Goal: Task Accomplishment & Management: Manage account settings

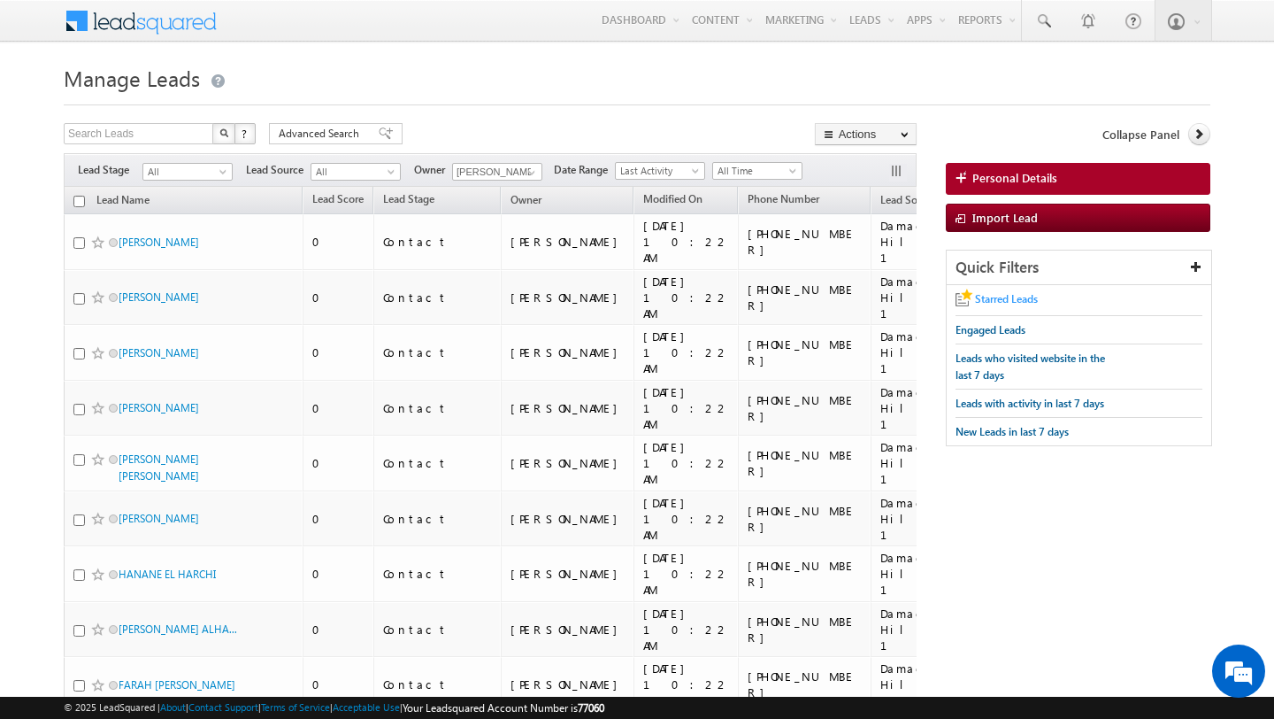
click at [987, 300] on span "Starred Leads" at bounding box center [1006, 298] width 63 height 13
click at [995, 334] on span "Engaged Leads" at bounding box center [991, 329] width 70 height 13
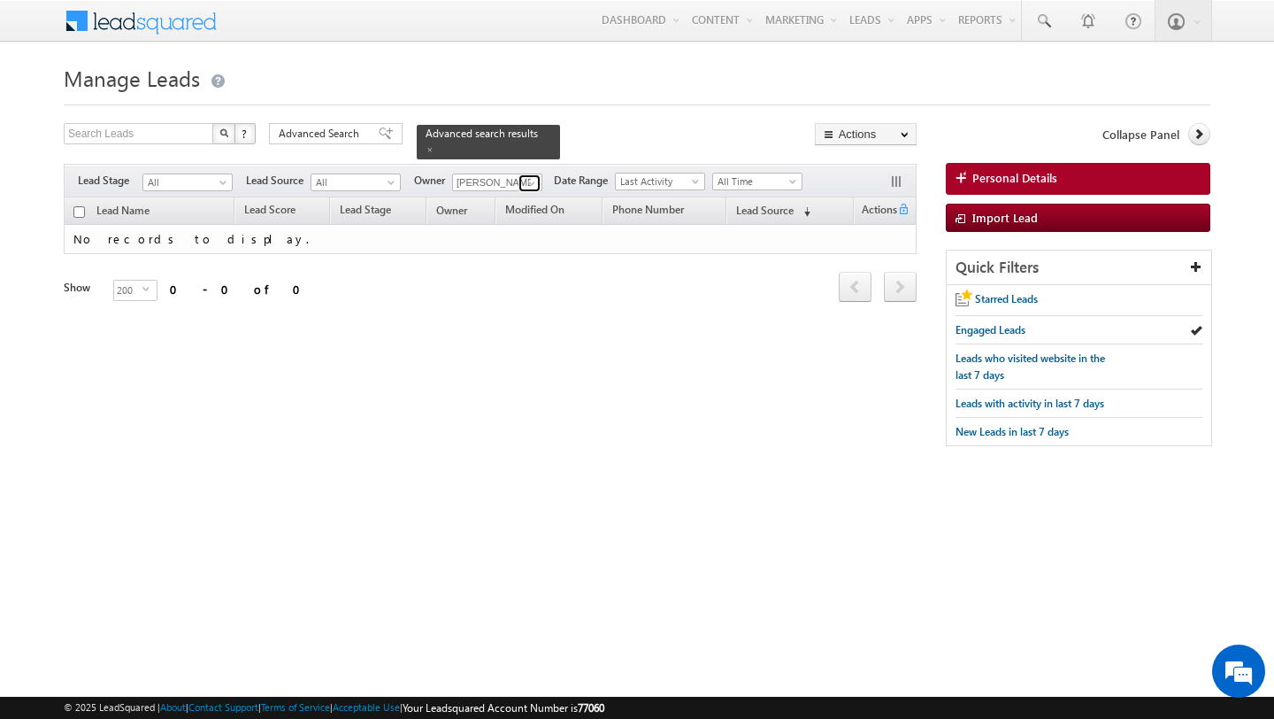
click at [519, 182] on link at bounding box center [530, 183] width 22 height 18
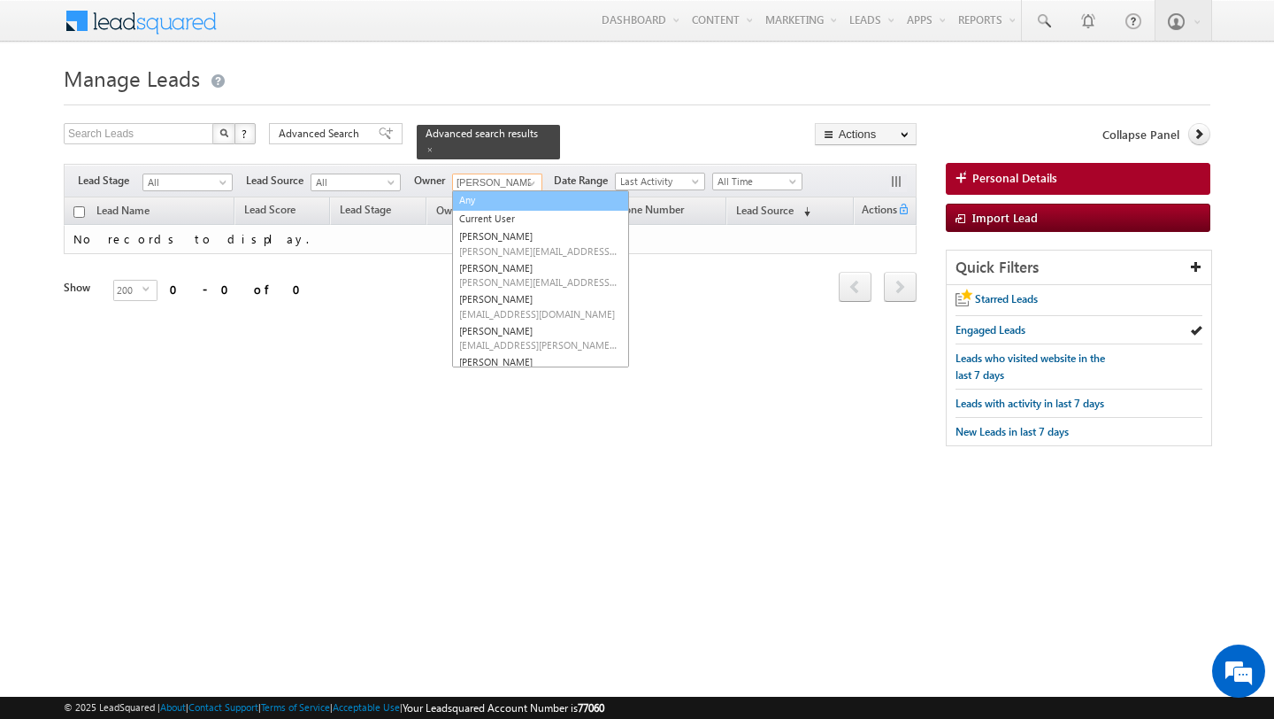
click at [469, 202] on link "Any" at bounding box center [540, 200] width 177 height 20
type input "Any"
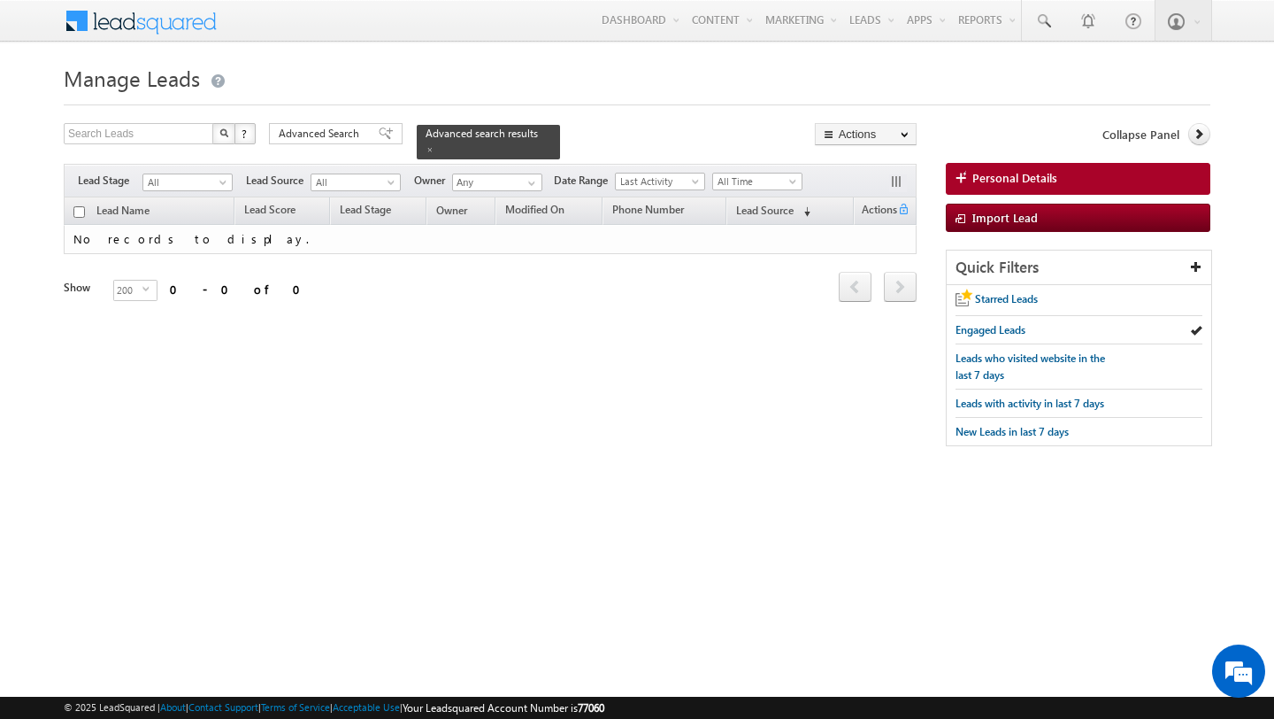
click at [895, 393] on div "Search Leads X ? 0 results found Advanced Search Advanced Search Advanced searc…" at bounding box center [637, 293] width 1147 height 341
click at [1008, 431] on span "New Leads in last 7 days" at bounding box center [1012, 431] width 113 height 13
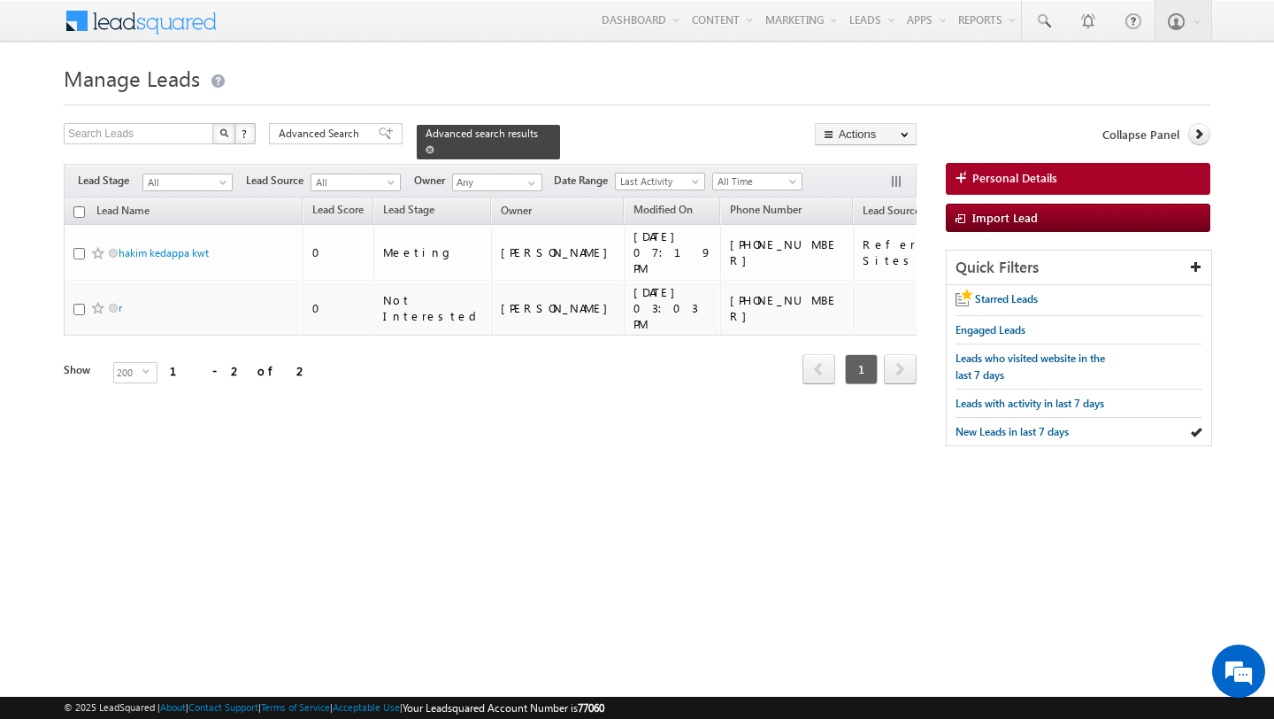
click at [426, 145] on span at bounding box center [430, 149] width 9 height 9
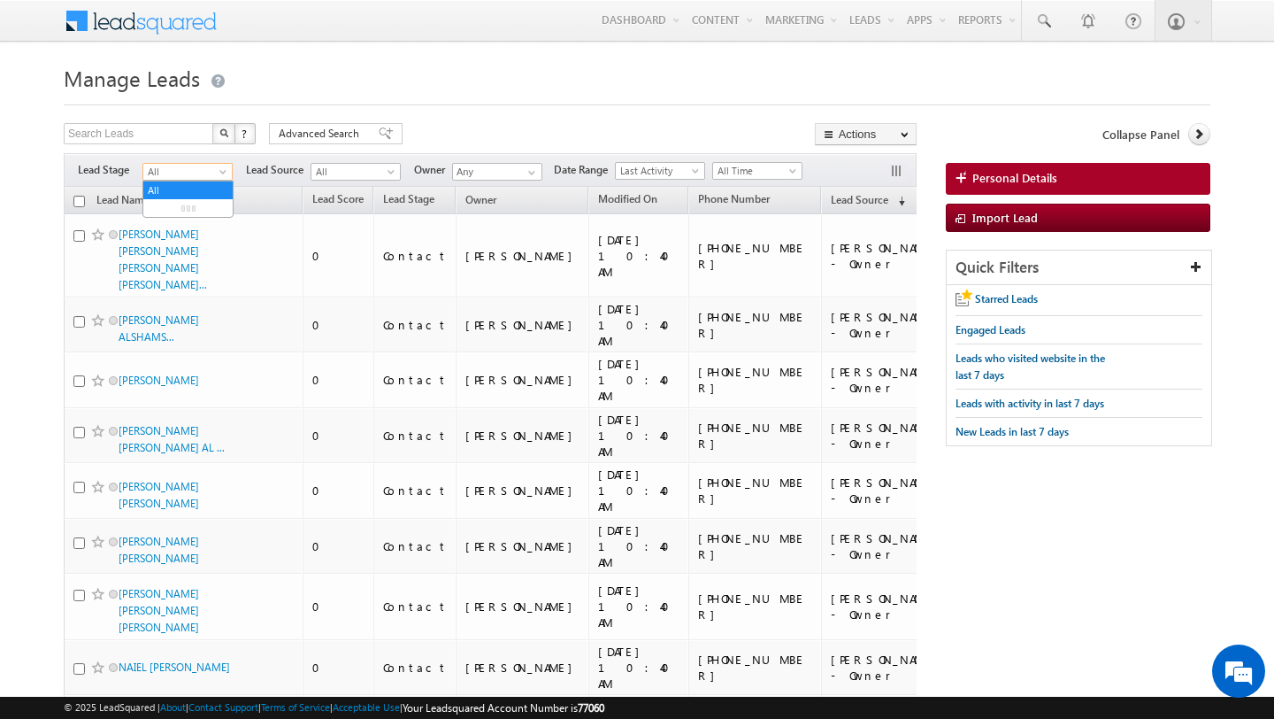
click at [213, 168] on span "All" at bounding box center [185, 172] width 84 height 16
click at [542, 79] on h1 "Manage Leads" at bounding box center [637, 76] width 1147 height 35
click at [388, 171] on span at bounding box center [393, 175] width 14 height 14
click at [338, 173] on span "All" at bounding box center [353, 172] width 84 height 16
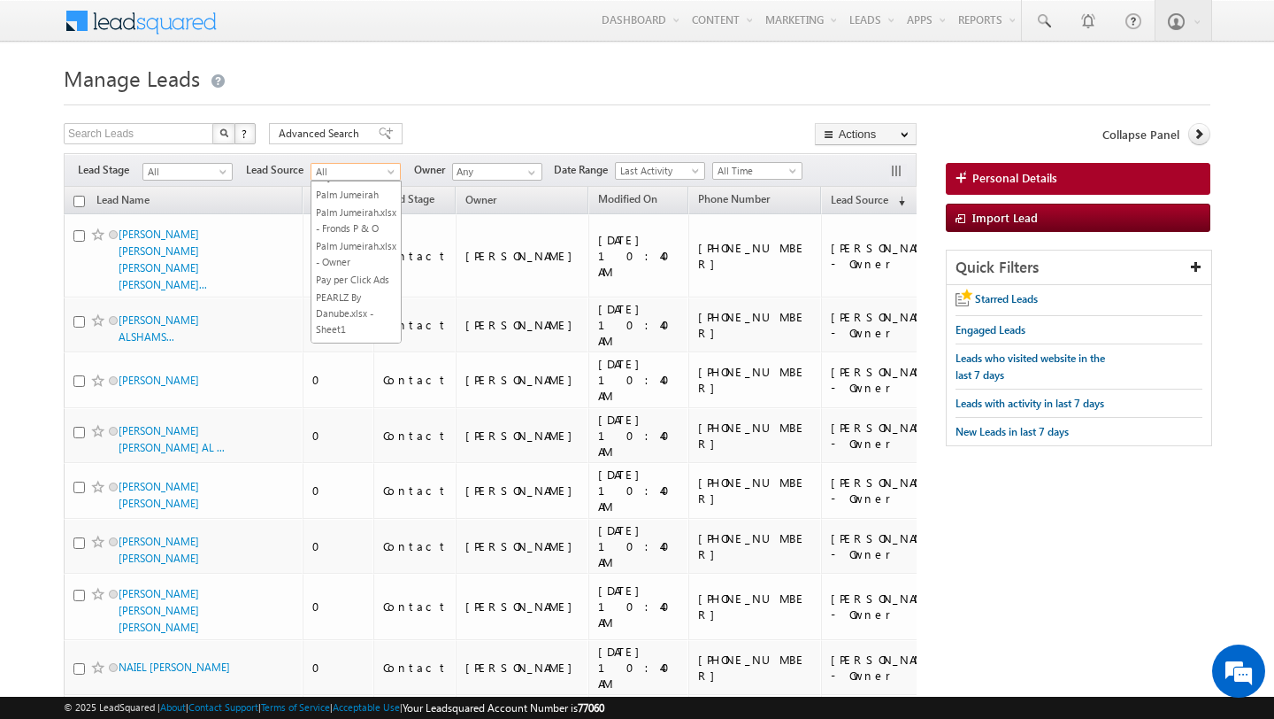
click at [338, 173] on span "All" at bounding box center [353, 172] width 84 height 16
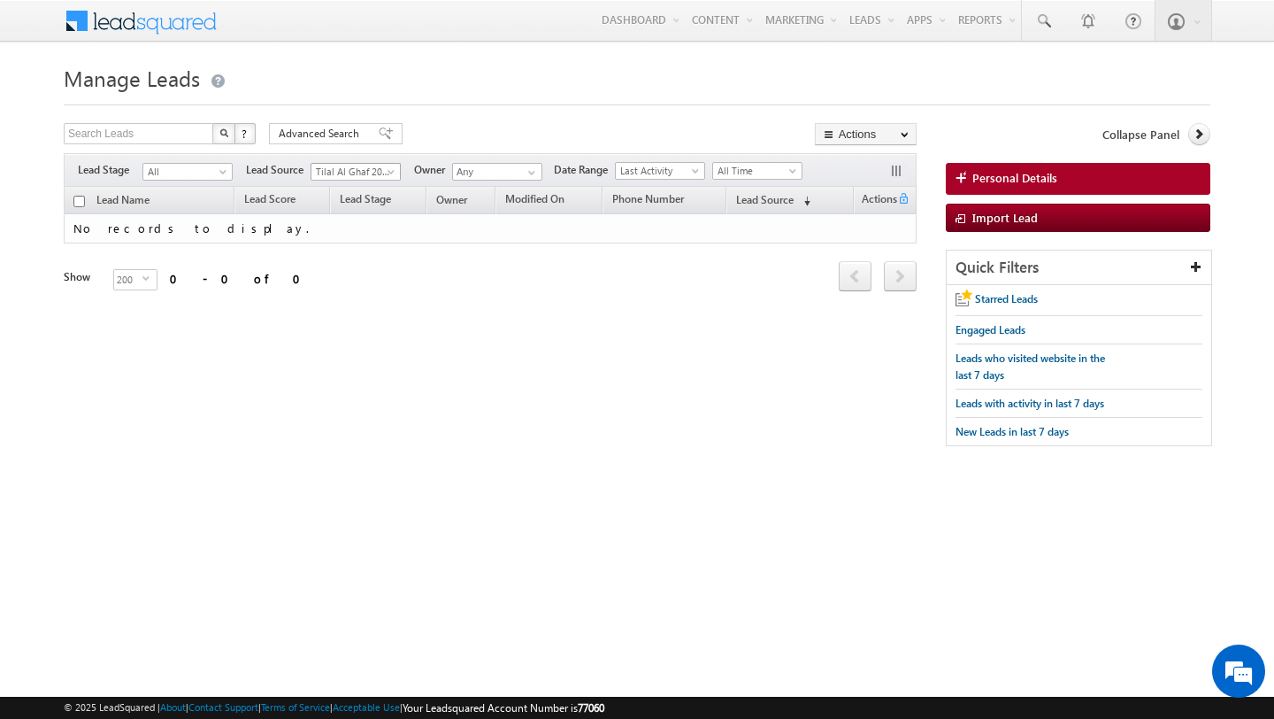
click at [389, 171] on span at bounding box center [393, 175] width 14 height 14
click at [387, 170] on span at bounding box center [393, 175] width 14 height 14
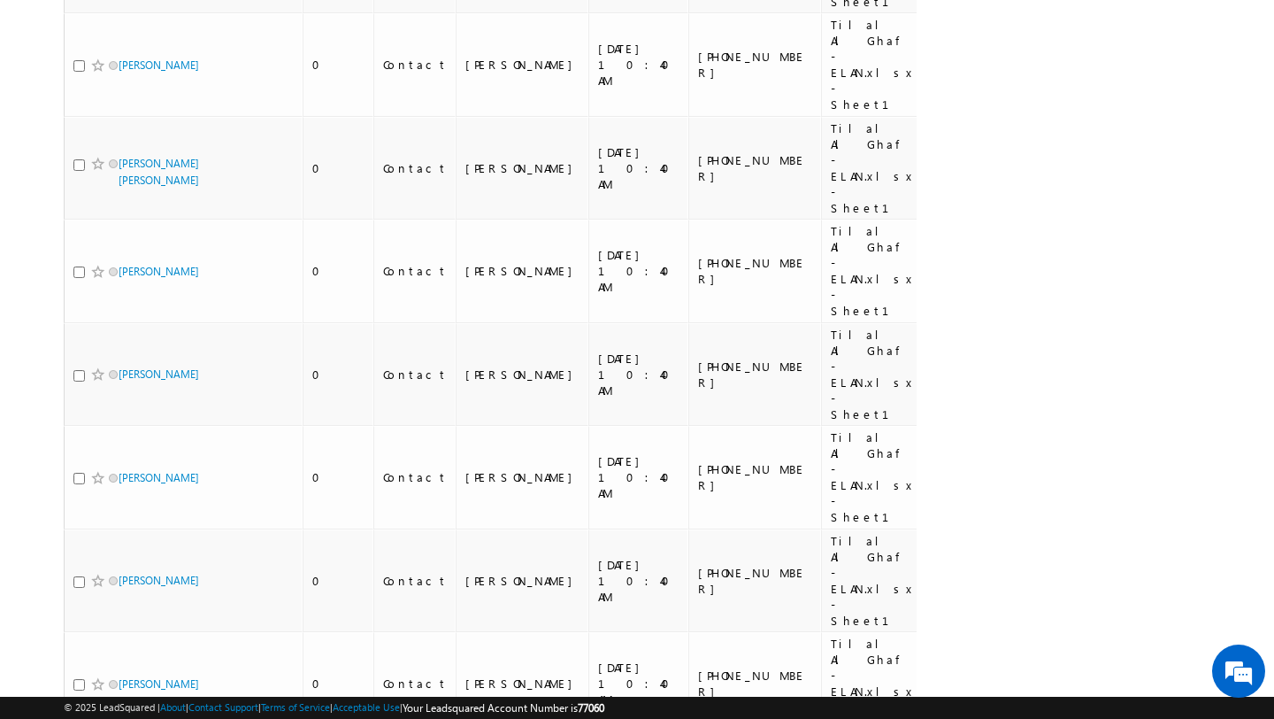
scroll to position [8068, 0]
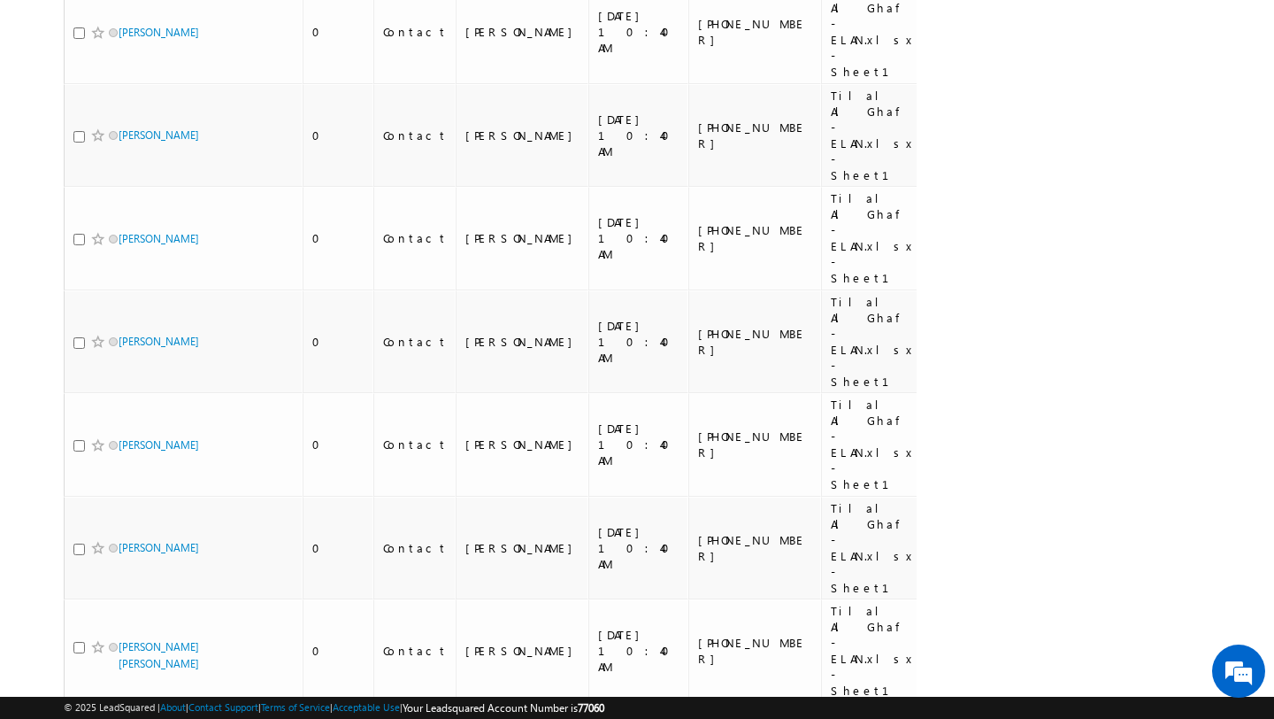
click at [121, 682] on li "100" at bounding box center [125, 687] width 42 height 18
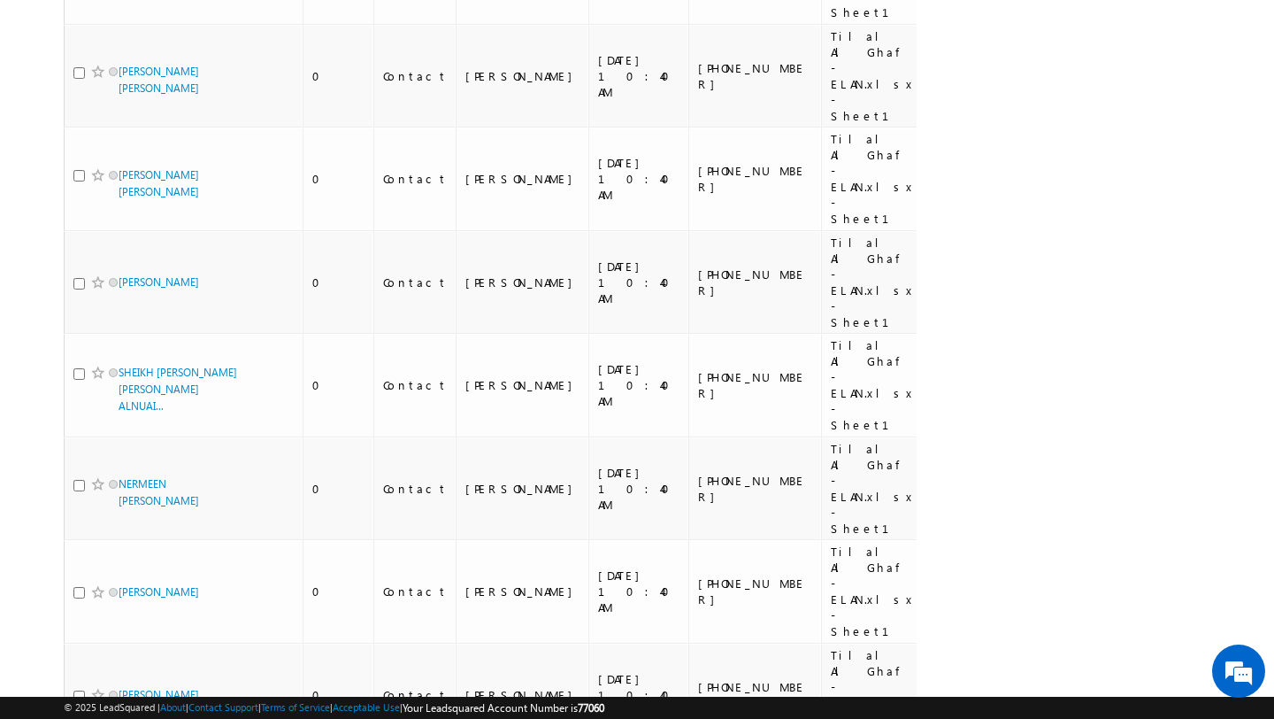
scroll to position [0, 0]
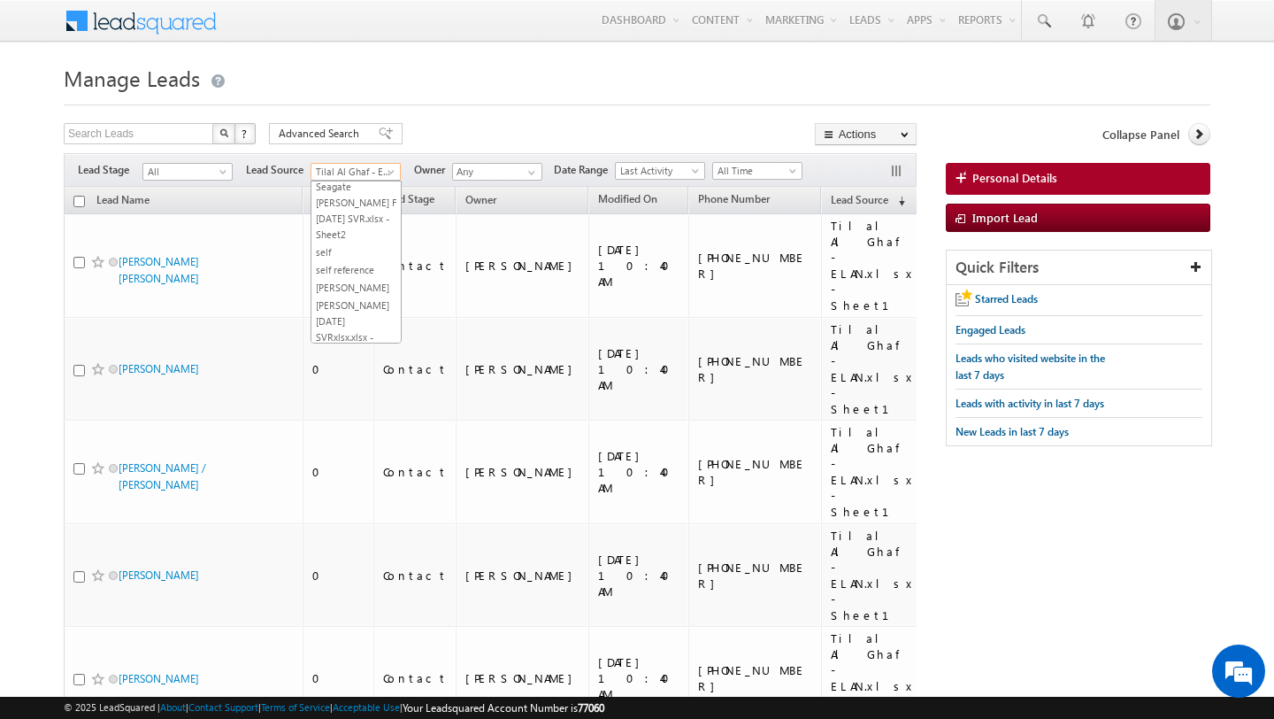
click at [390, 171] on span at bounding box center [393, 175] width 14 height 14
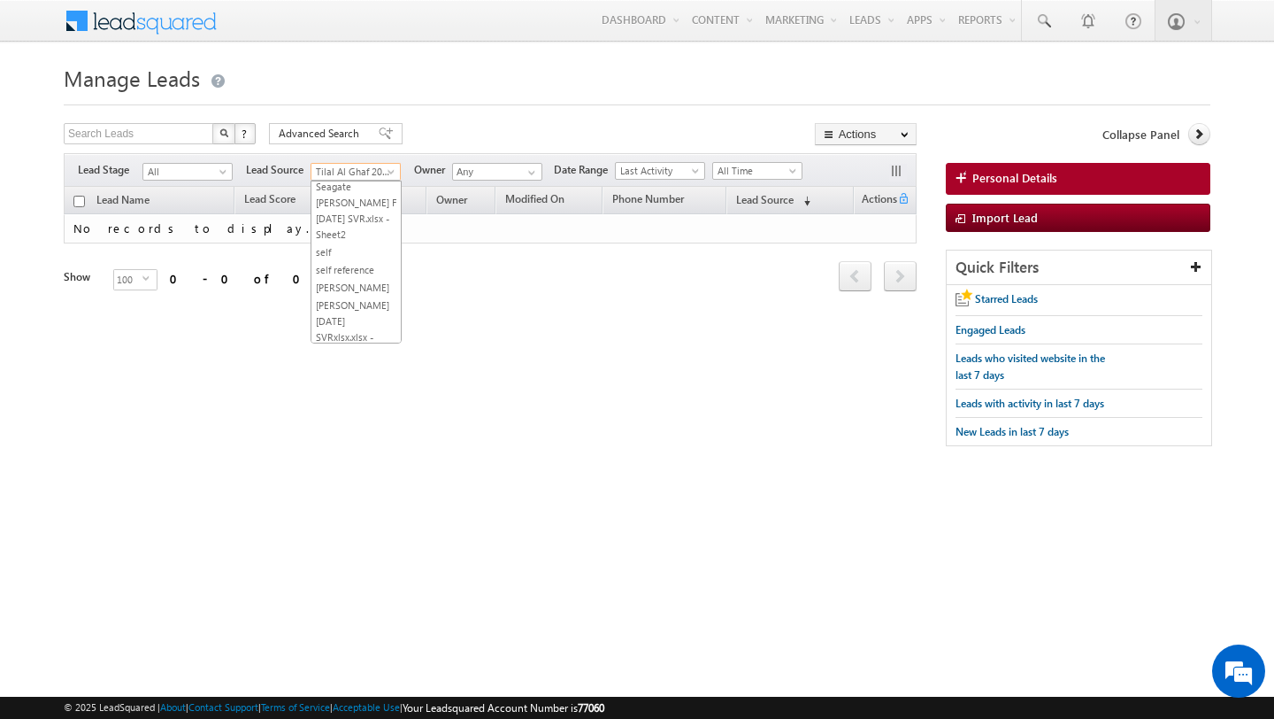
click at [386, 166] on span "Tilal Al Ghaf 2024 SVR" at bounding box center [353, 172] width 84 height 16
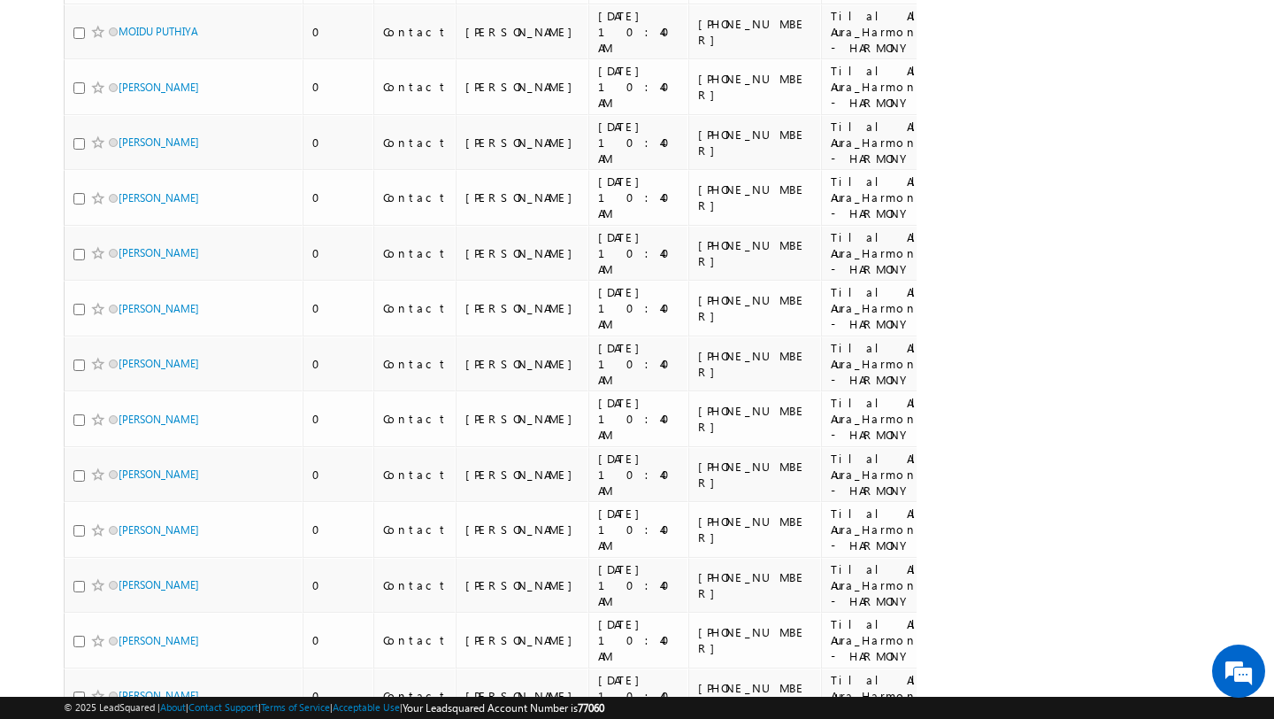
scroll to position [5169, 0]
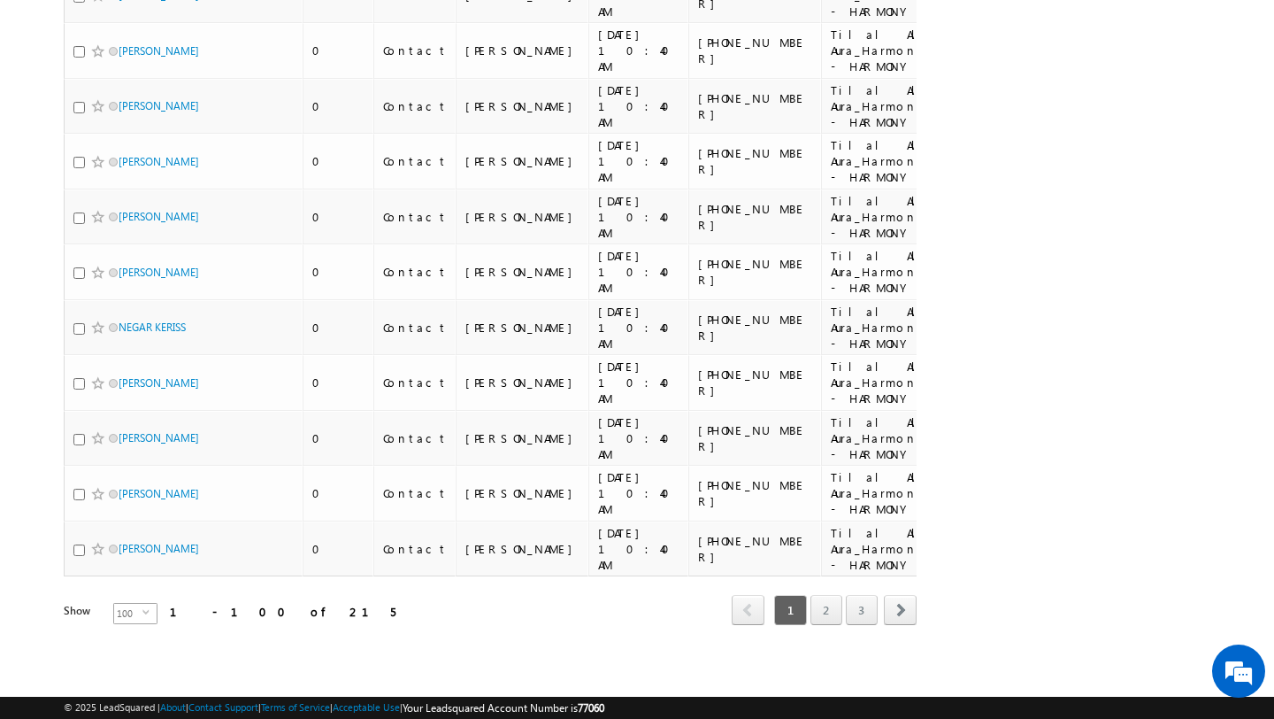
click at [142, 615] on span "select" at bounding box center [149, 612] width 14 height 8
click at [114, 635] on li "15" at bounding box center [125, 635] width 42 height 18
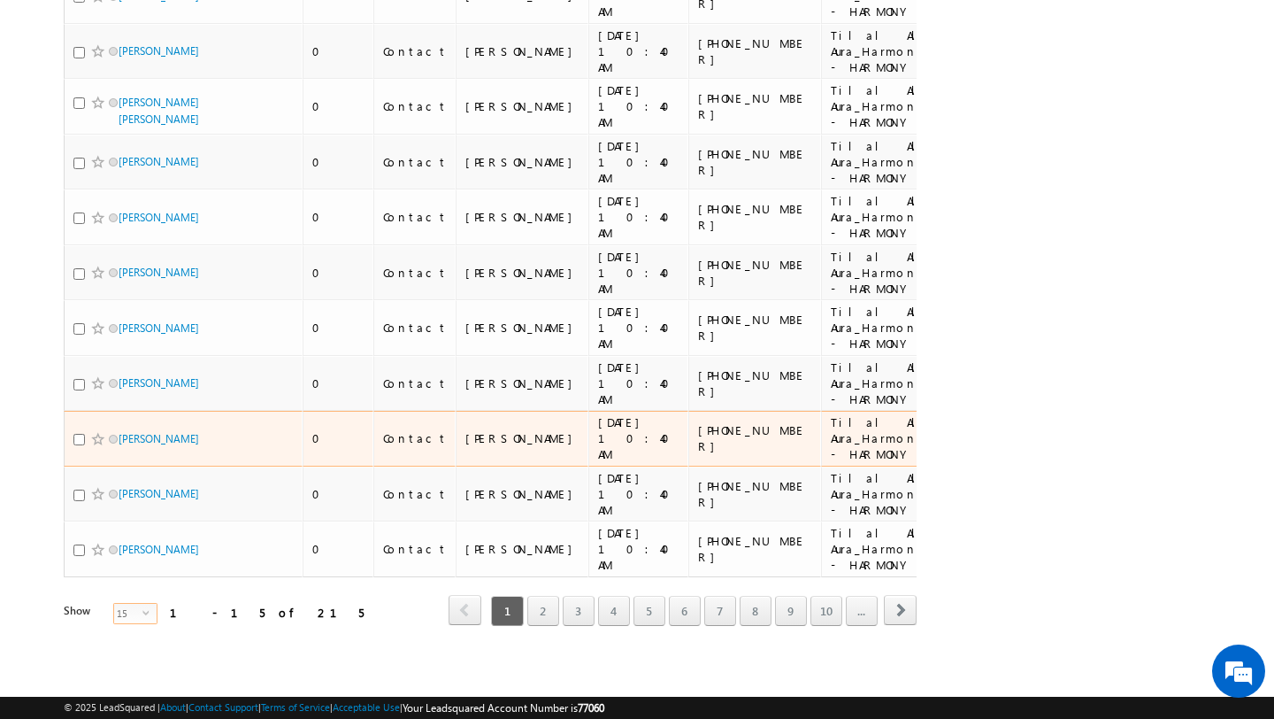
scroll to position [0, 0]
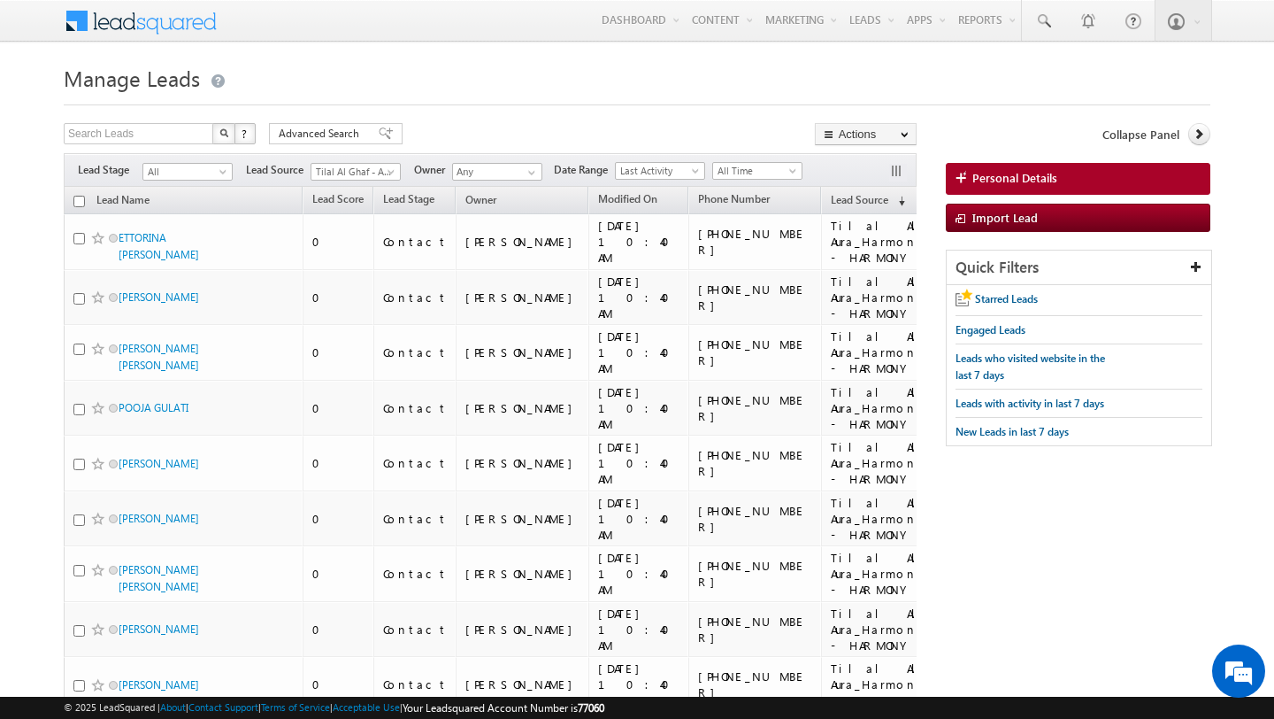
click at [80, 202] on input "checkbox" at bounding box center [79, 202] width 12 height 12
checkbox input "true"
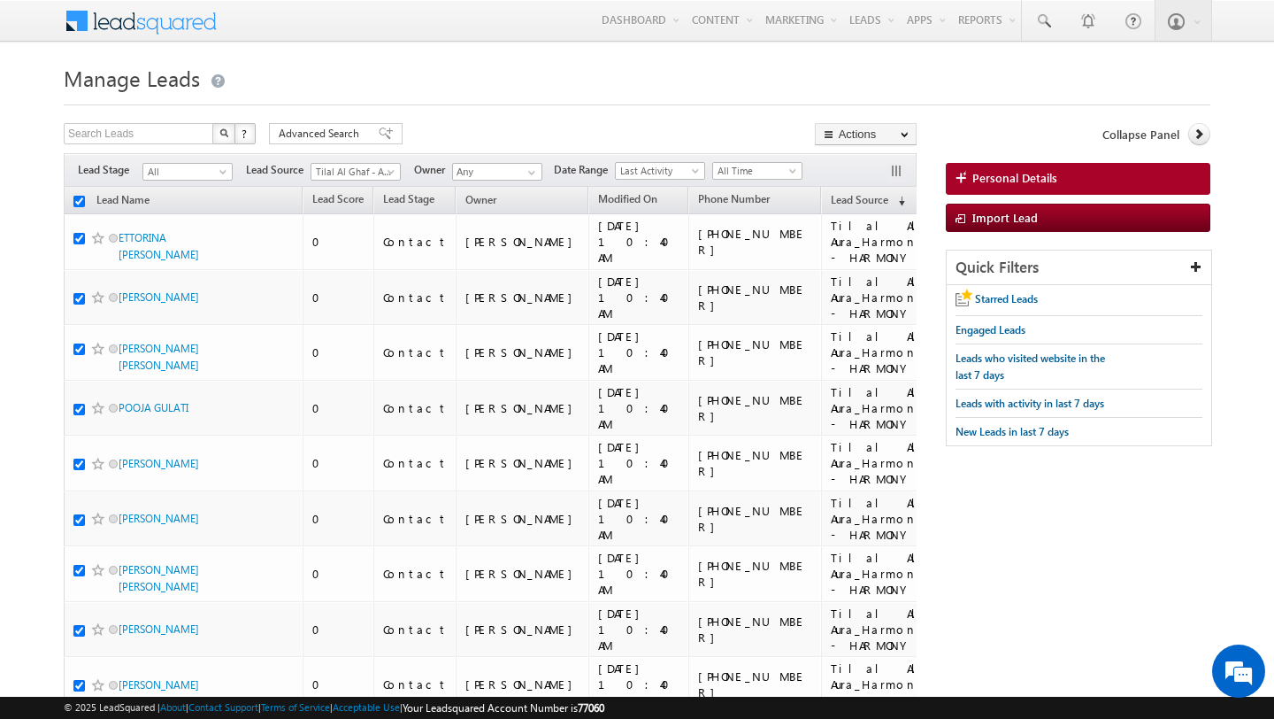
checkbox input "true"
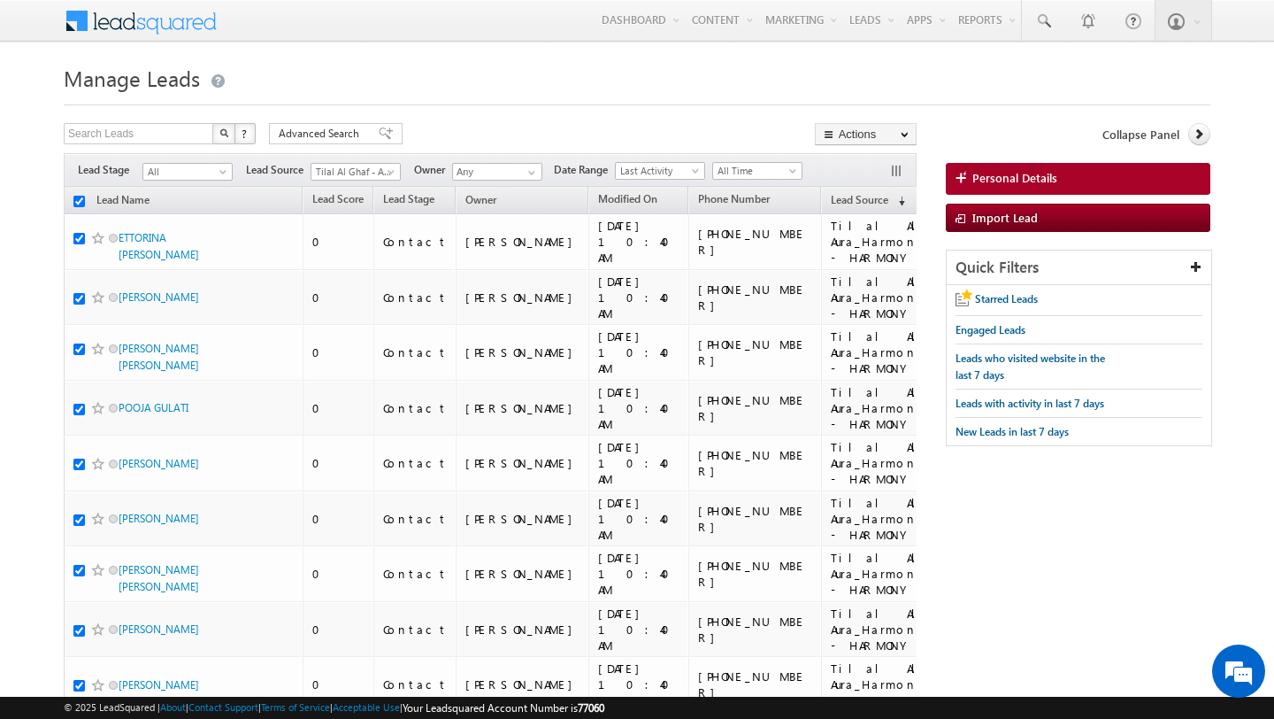
checkbox input "true"
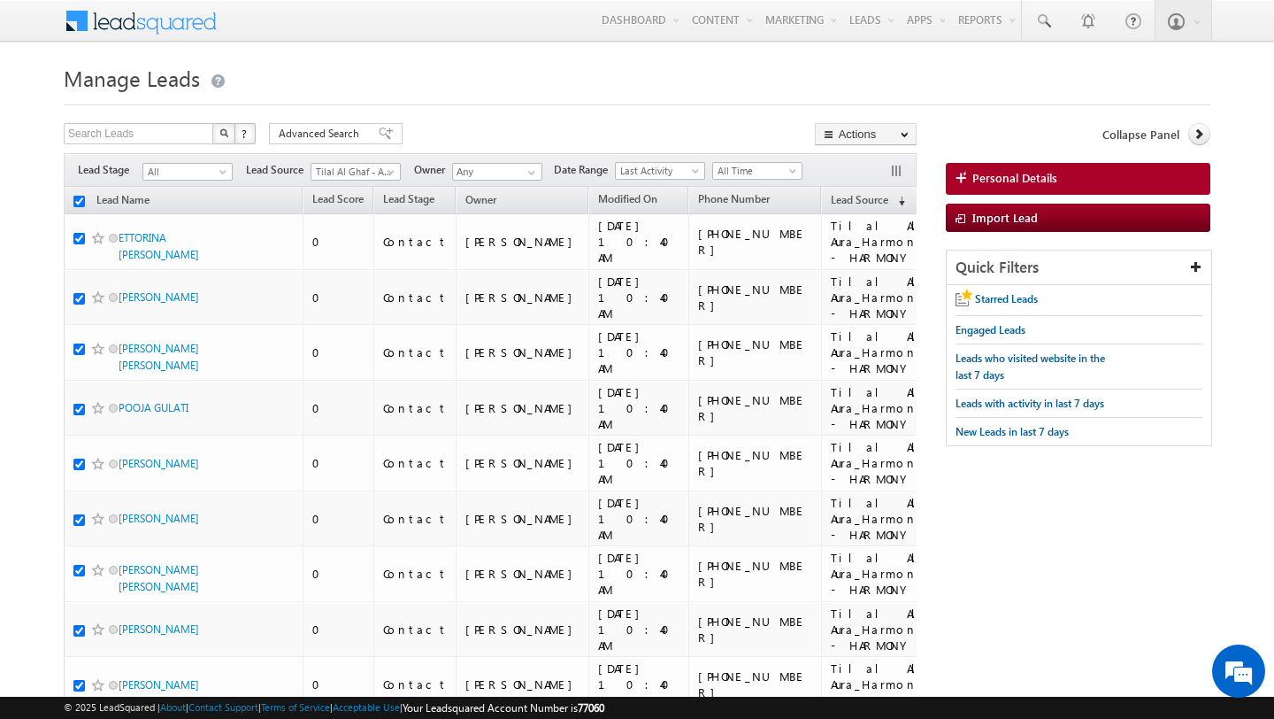
checkbox input "true"
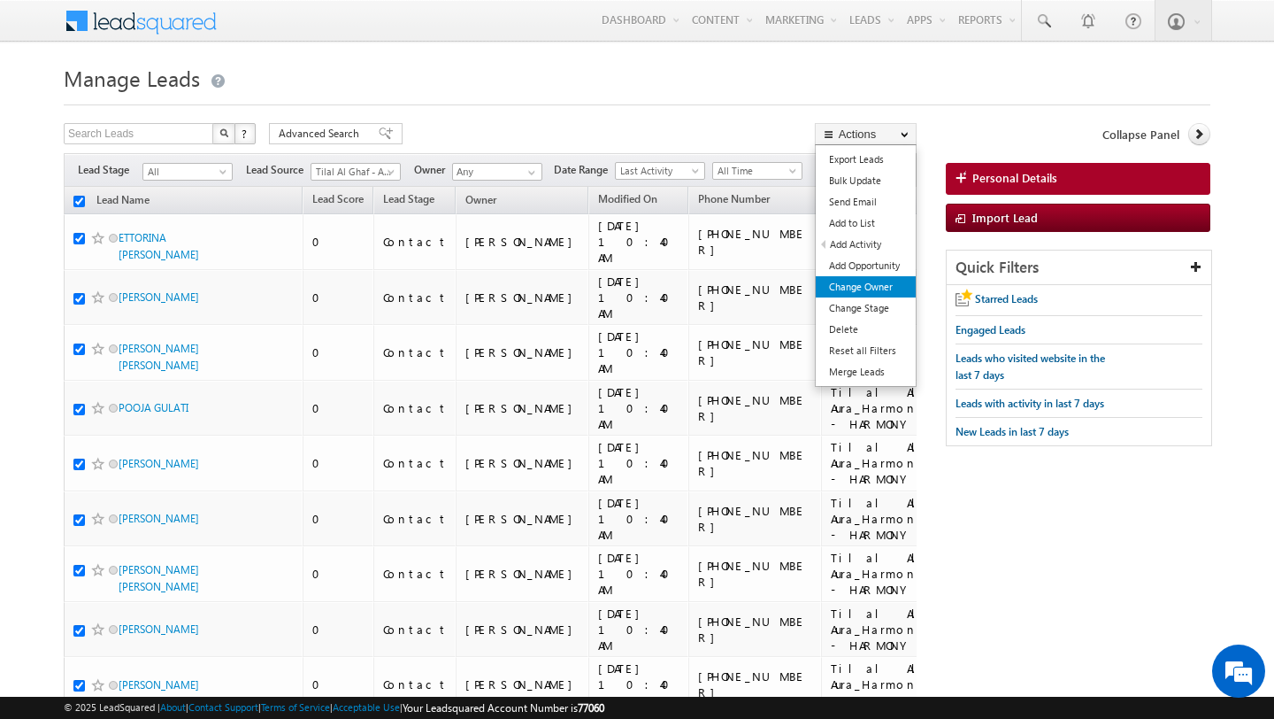
click at [852, 285] on link "Change Owner" at bounding box center [866, 286] width 100 height 21
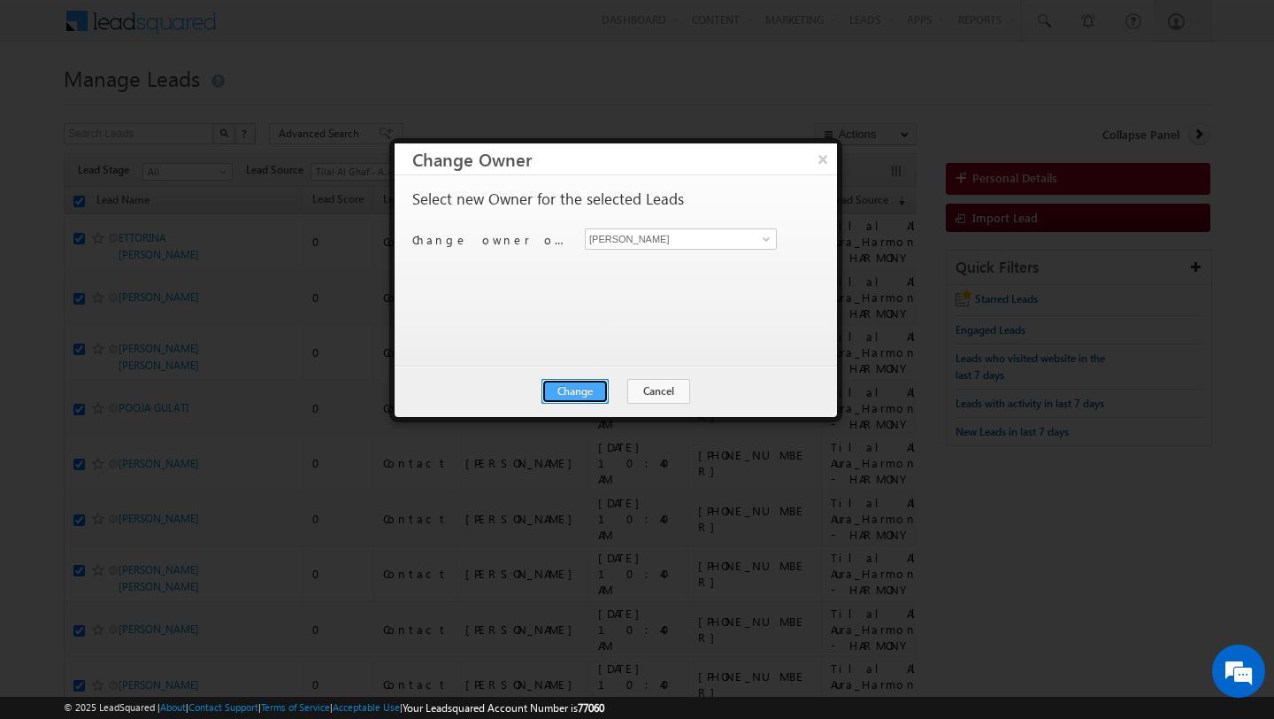
click at [589, 388] on button "Change" at bounding box center [575, 391] width 67 height 25
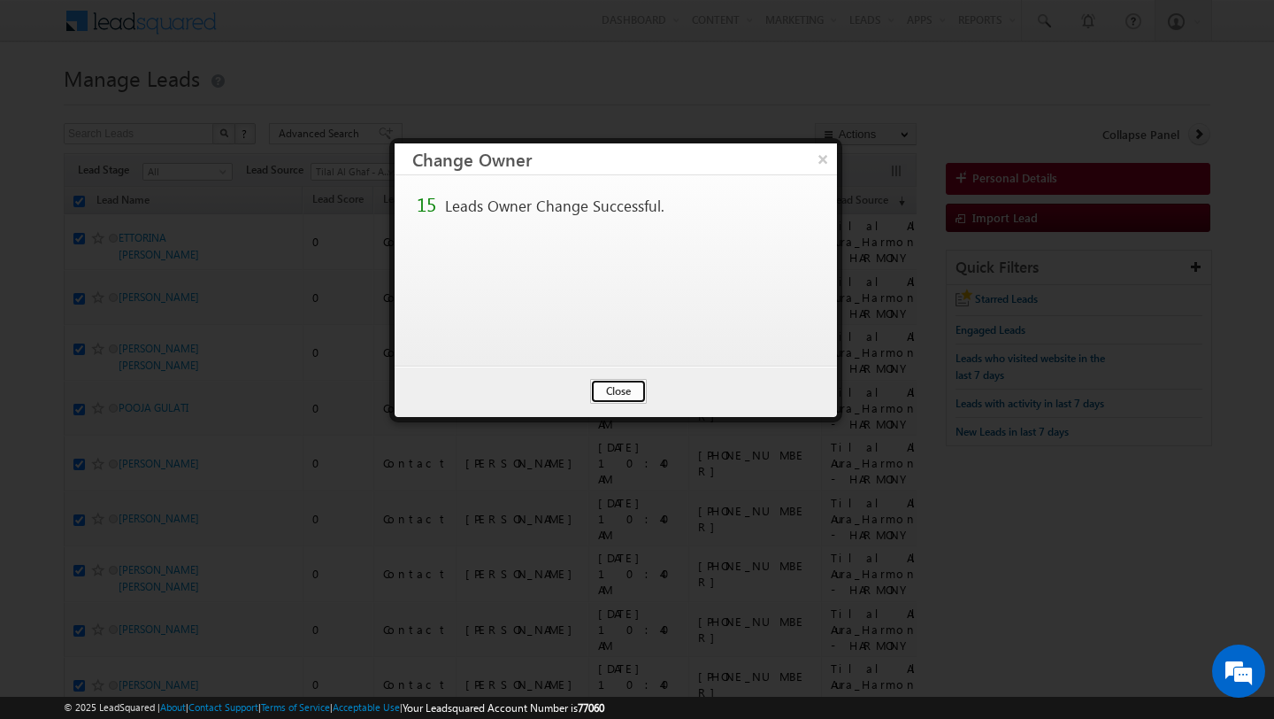
click at [633, 392] on button "Close" at bounding box center [618, 391] width 57 height 25
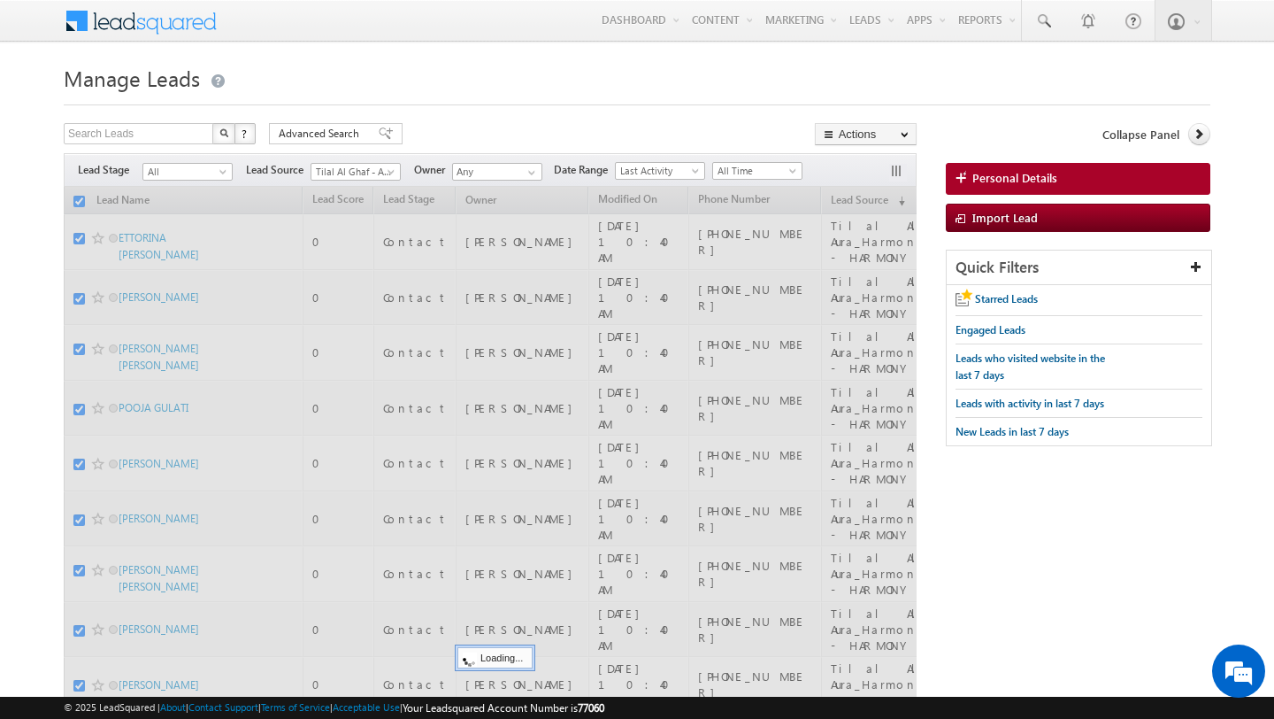
checkbox input "false"
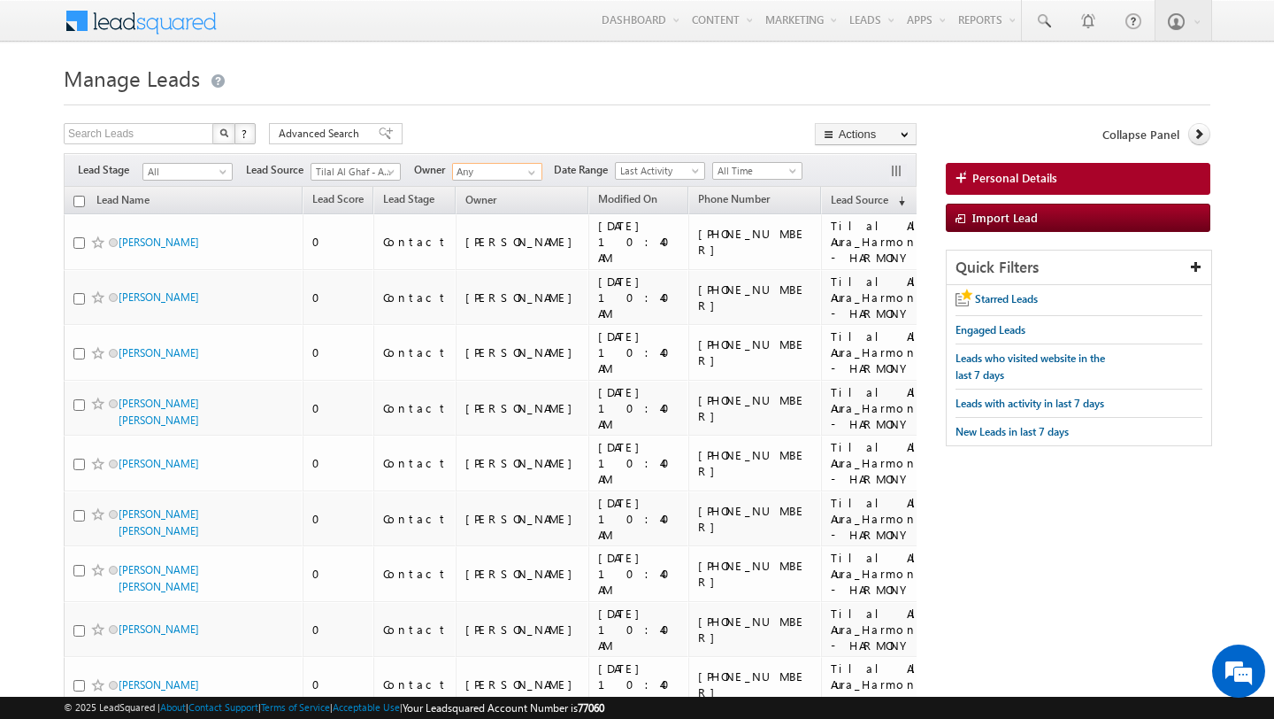
click at [510, 170] on input "Any" at bounding box center [497, 172] width 90 height 18
click at [532, 172] on span at bounding box center [532, 172] width 14 height 14
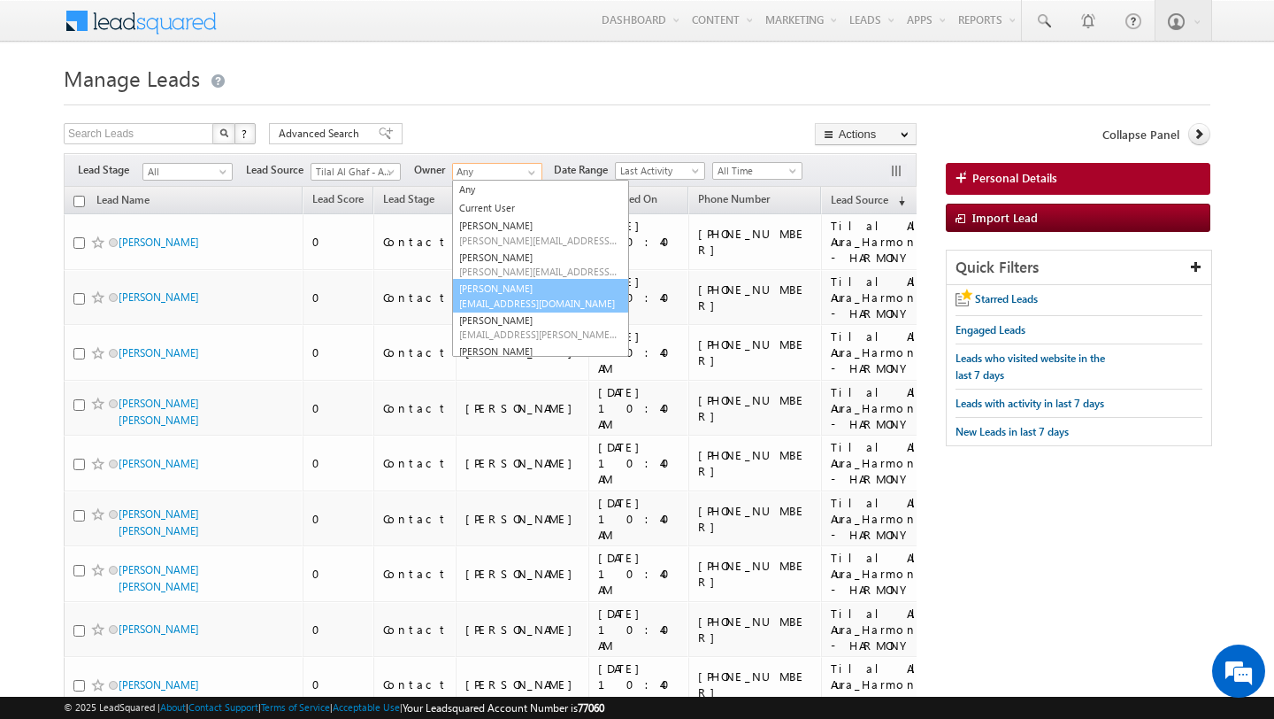
click at [482, 290] on link "[PERSON_NAME] [PERSON_NAME][EMAIL_ADDRESS][DOMAIN_NAME]" at bounding box center [540, 296] width 177 height 34
type input "[PERSON_NAME]"
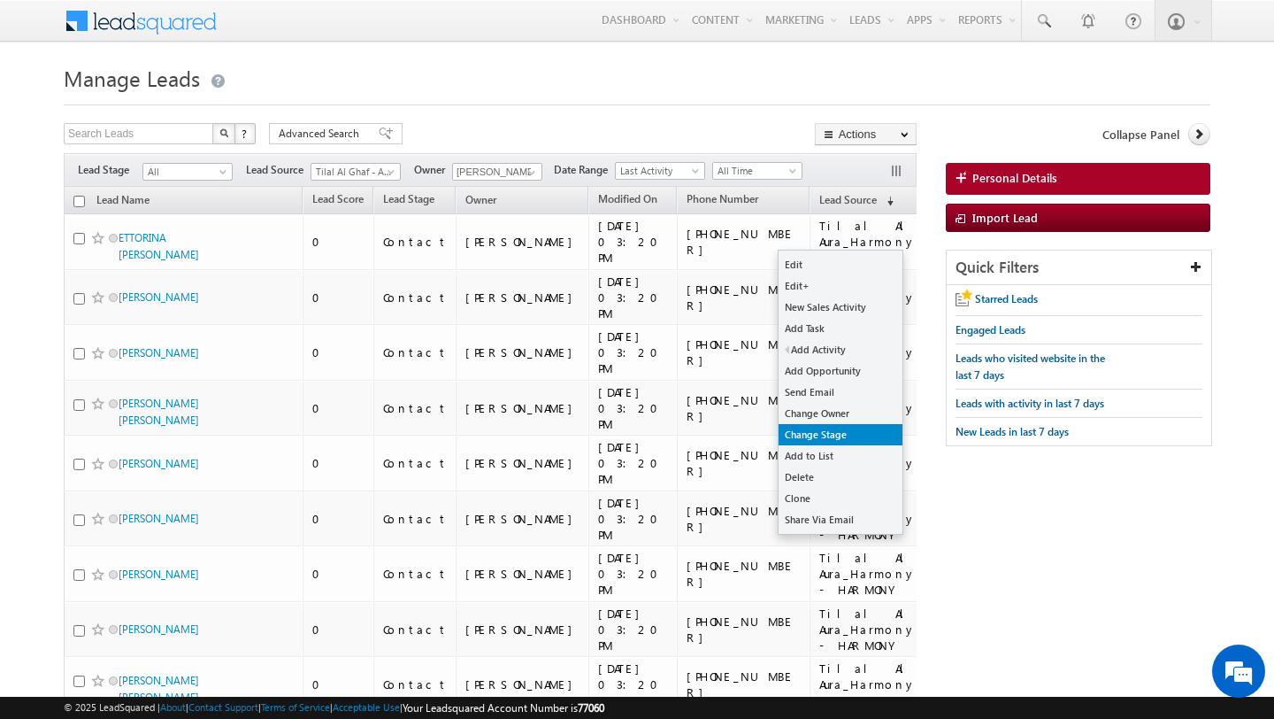
click at [809, 429] on link "Change Stage" at bounding box center [841, 434] width 124 height 21
checkbox input "true"
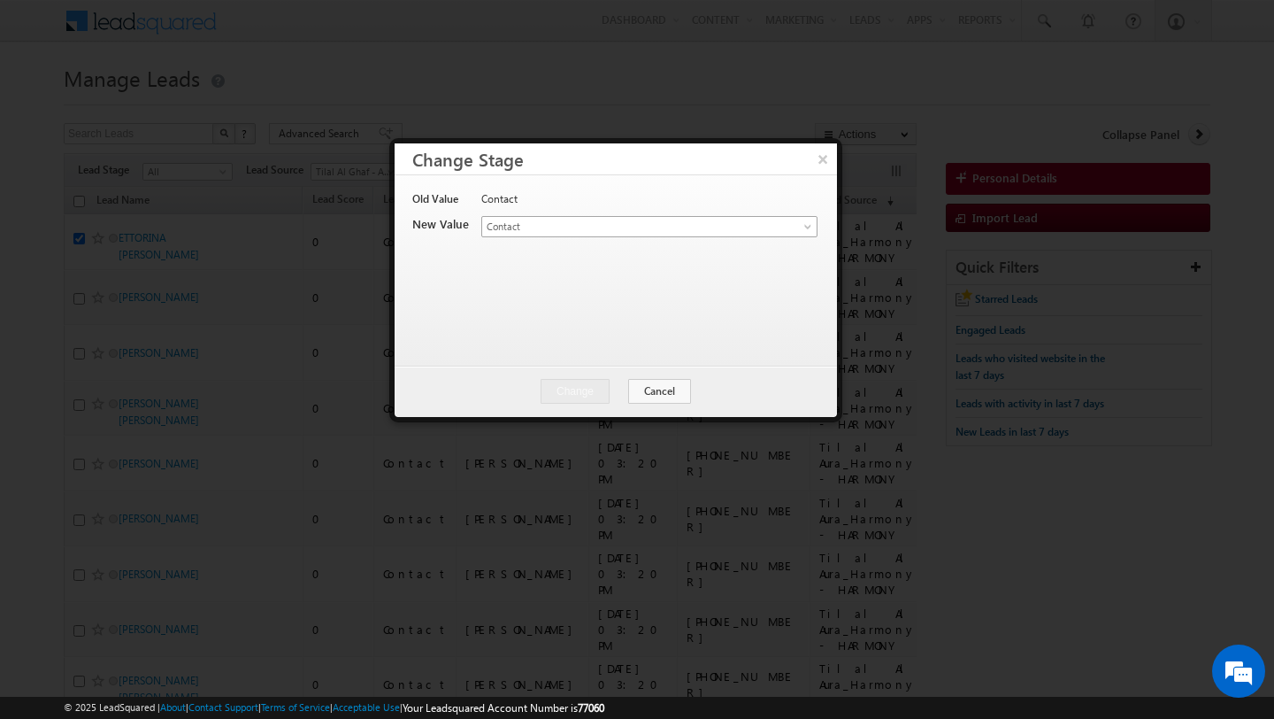
click at [638, 222] on span "Contact" at bounding box center [628, 227] width 293 height 16
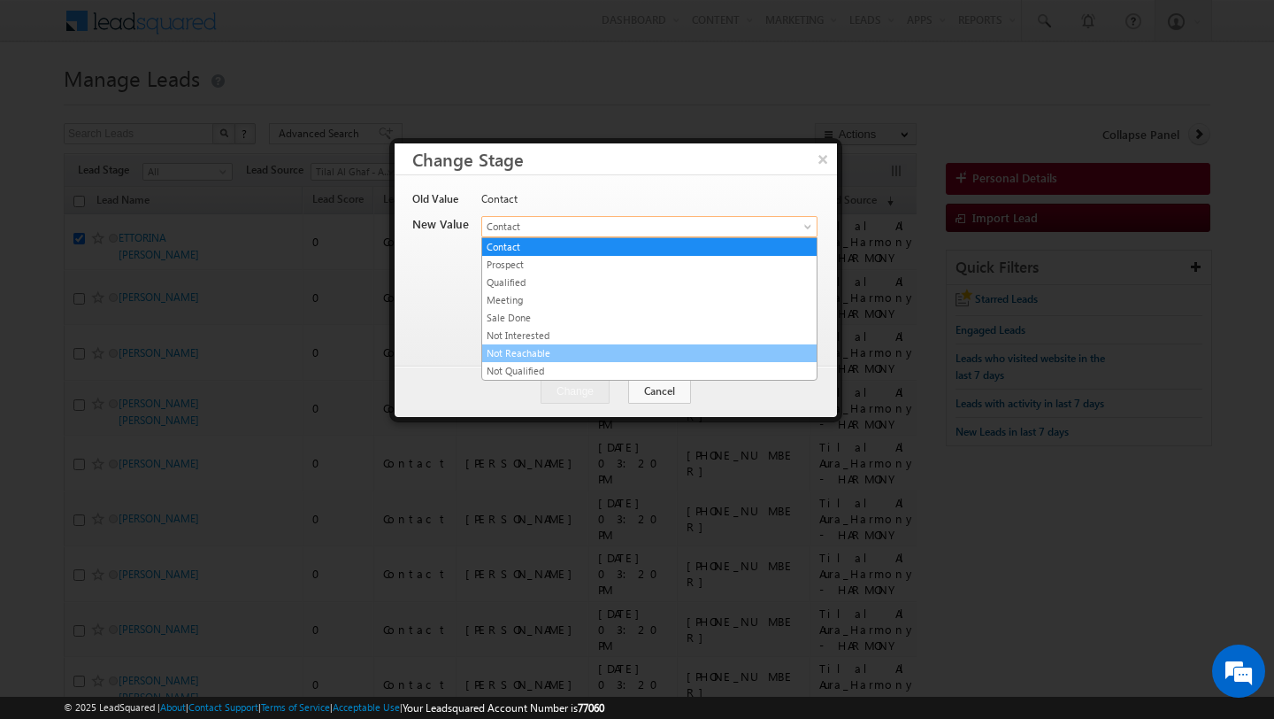
click at [536, 351] on link "Not Reachable" at bounding box center [649, 353] width 334 height 16
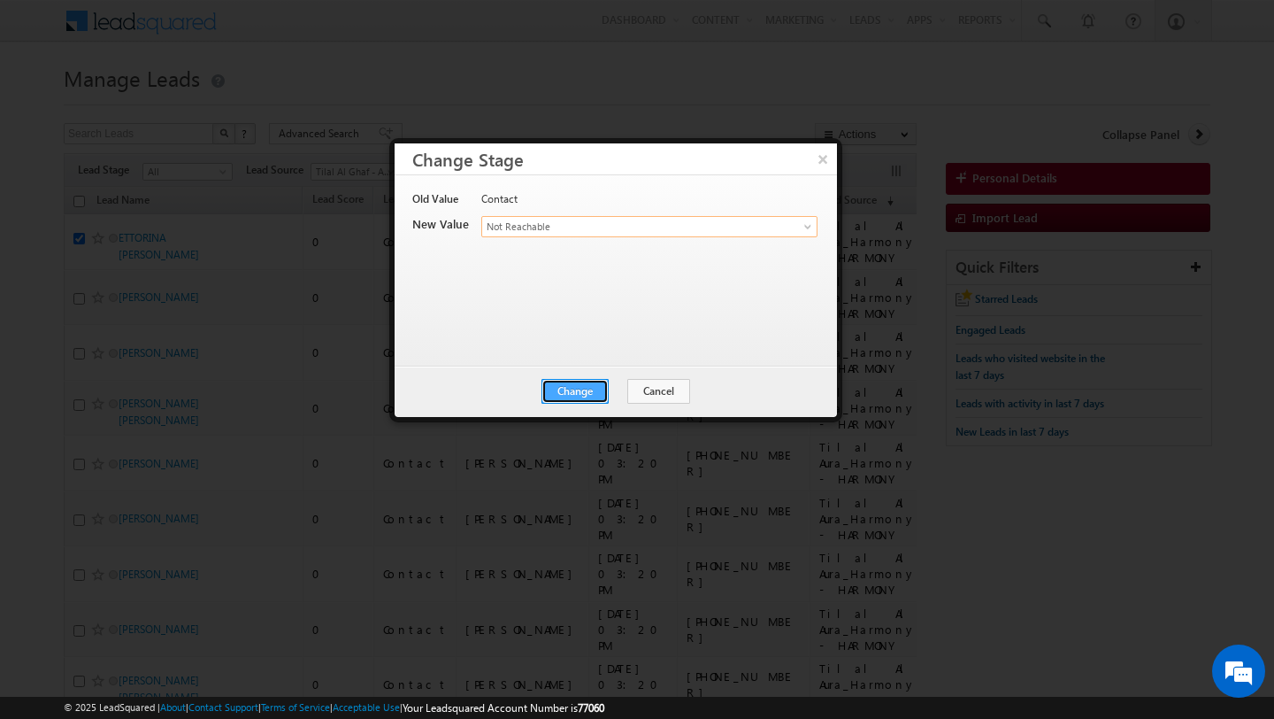
click at [579, 389] on button "Change" at bounding box center [575, 391] width 67 height 25
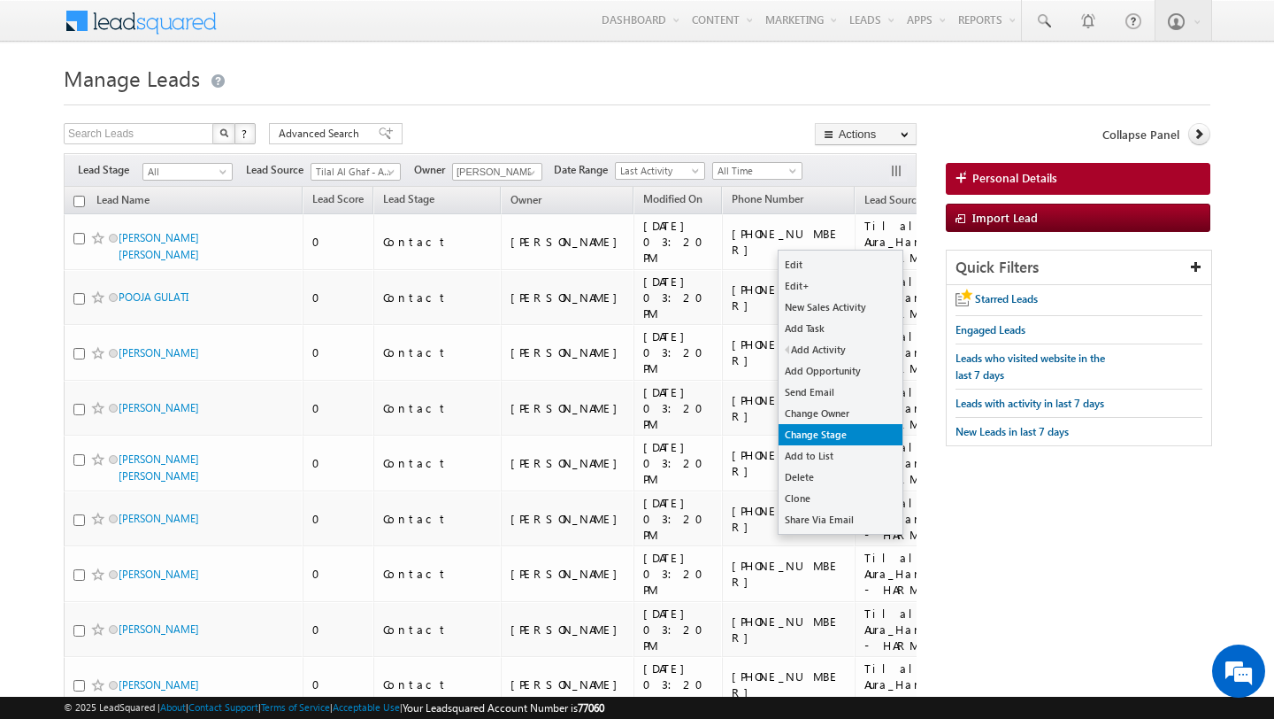
click at [824, 434] on link "Change Stage" at bounding box center [841, 434] width 124 height 21
checkbox input "true"
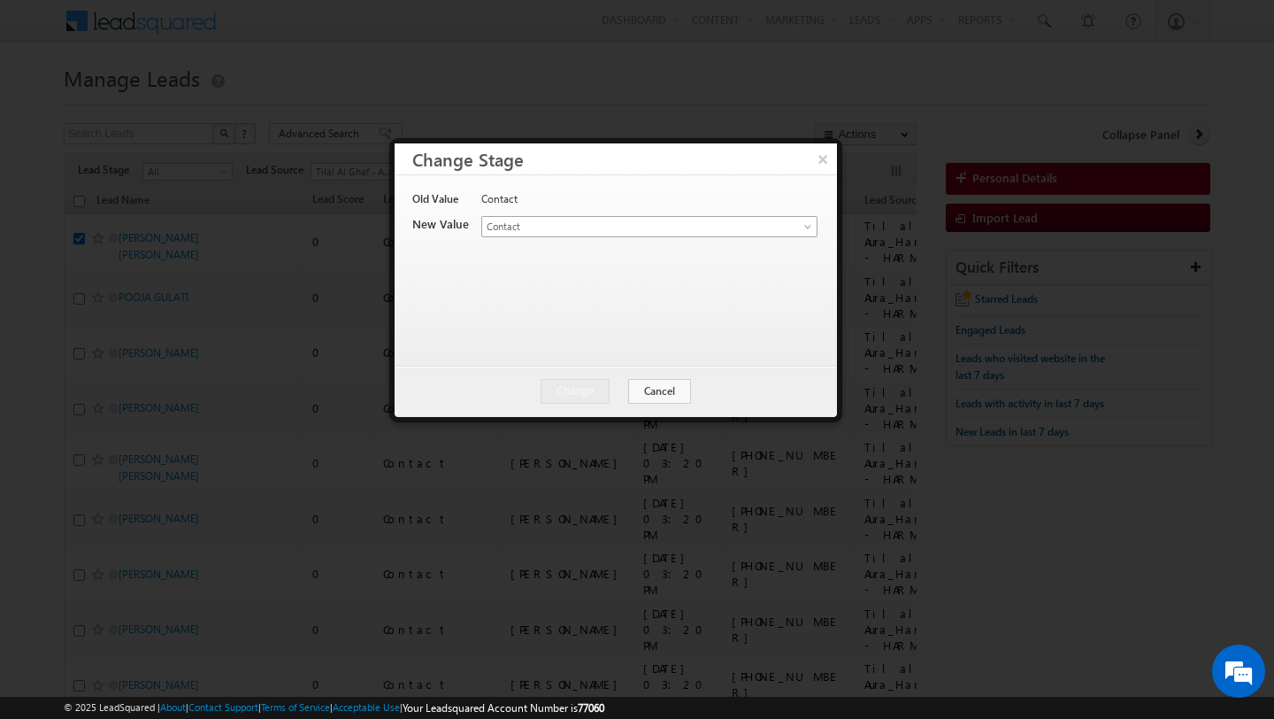
click at [622, 227] on span "Contact" at bounding box center [628, 227] width 293 height 16
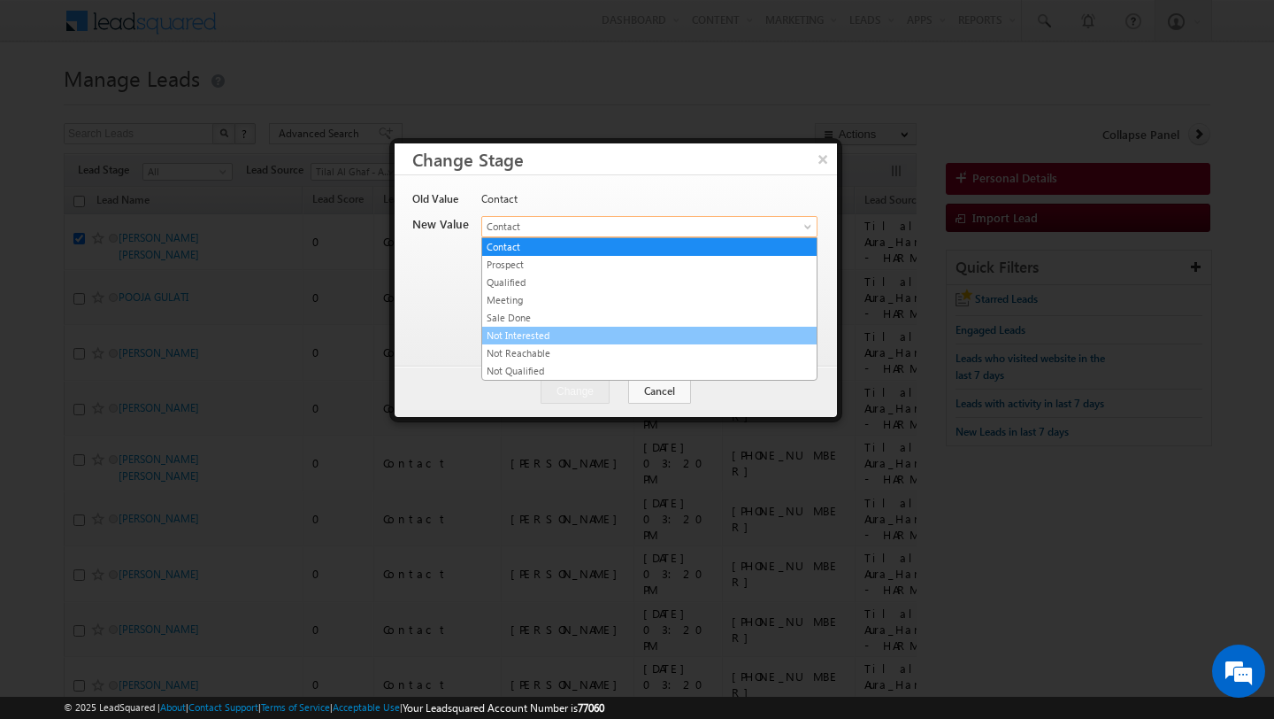
click at [550, 339] on link "Not Interested" at bounding box center [649, 335] width 334 height 16
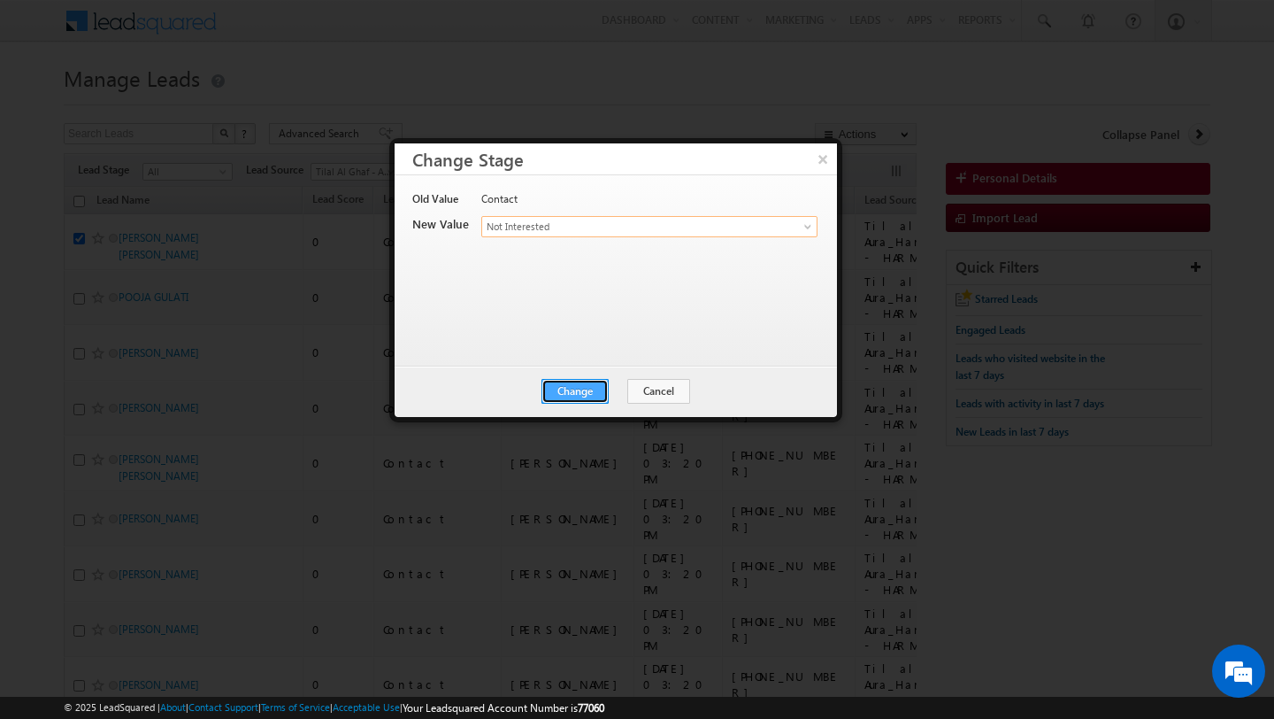
click at [578, 387] on button "Change" at bounding box center [575, 391] width 67 height 25
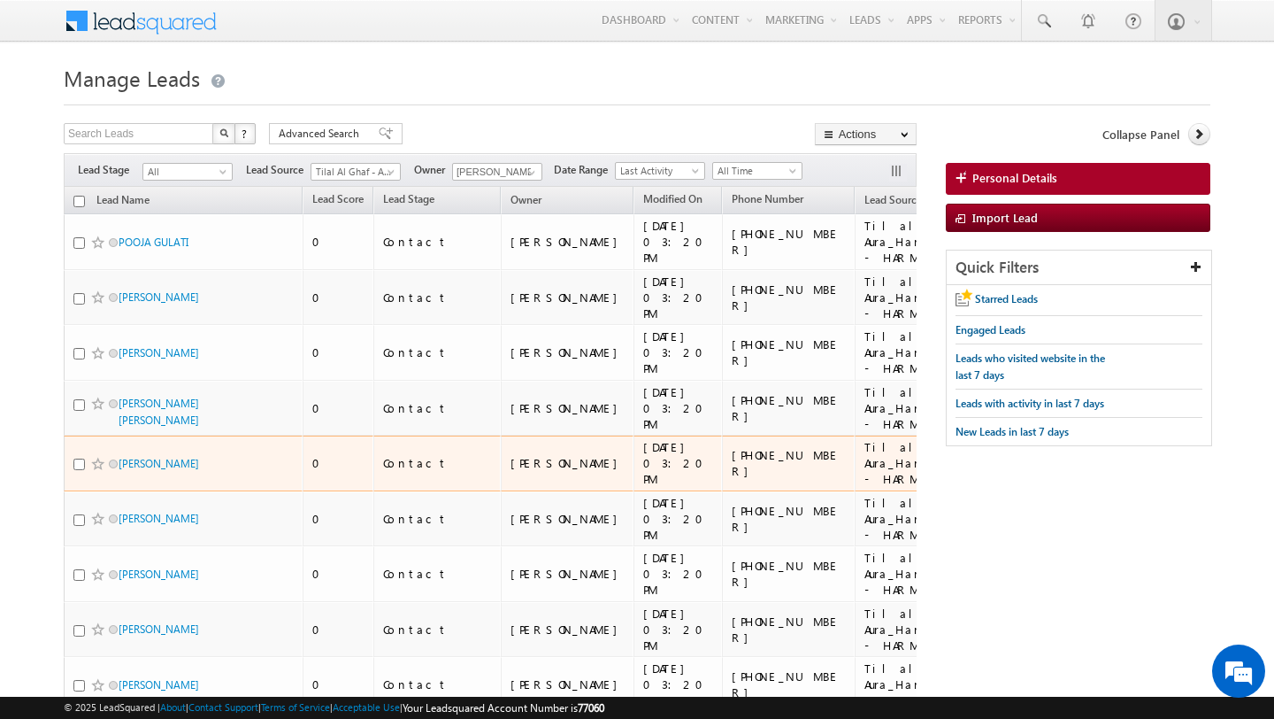
click at [865, 449] on div "Tilal Al Ghaf - Aura_Harmony_Alaya.xlsx - HARMONY" at bounding box center [967, 463] width 205 height 48
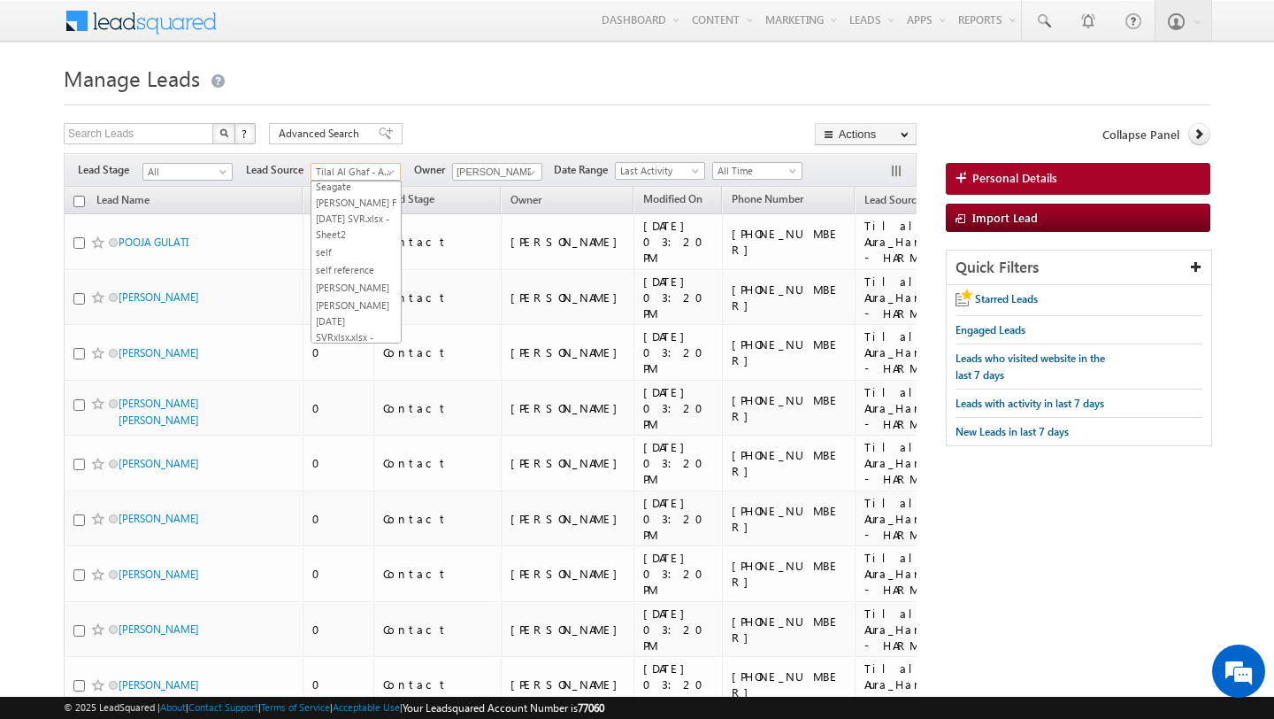
click at [388, 172] on span at bounding box center [393, 175] width 14 height 14
click at [529, 172] on span at bounding box center [532, 172] width 14 height 14
click at [481, 112] on form "Manage Leads Search Leads X ? 15 results found Advanced Search Advanced Search" at bounding box center [637, 600] width 1147 height 1082
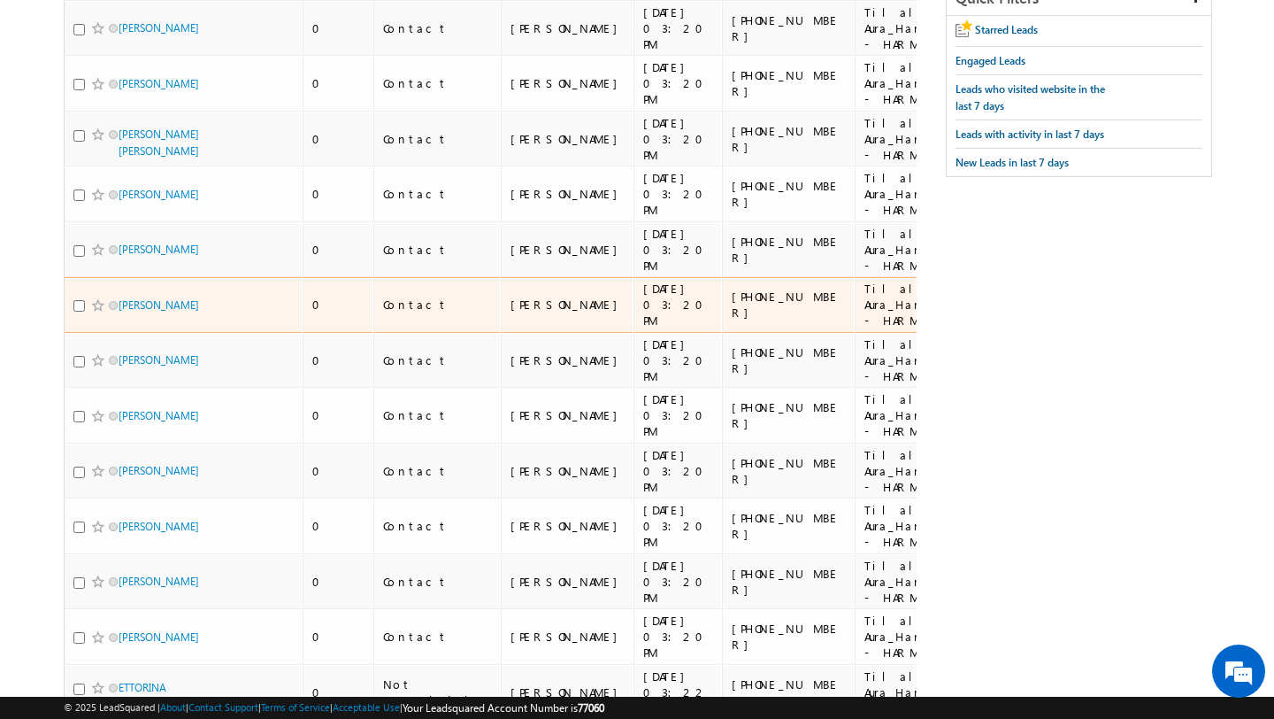
scroll to position [272, 0]
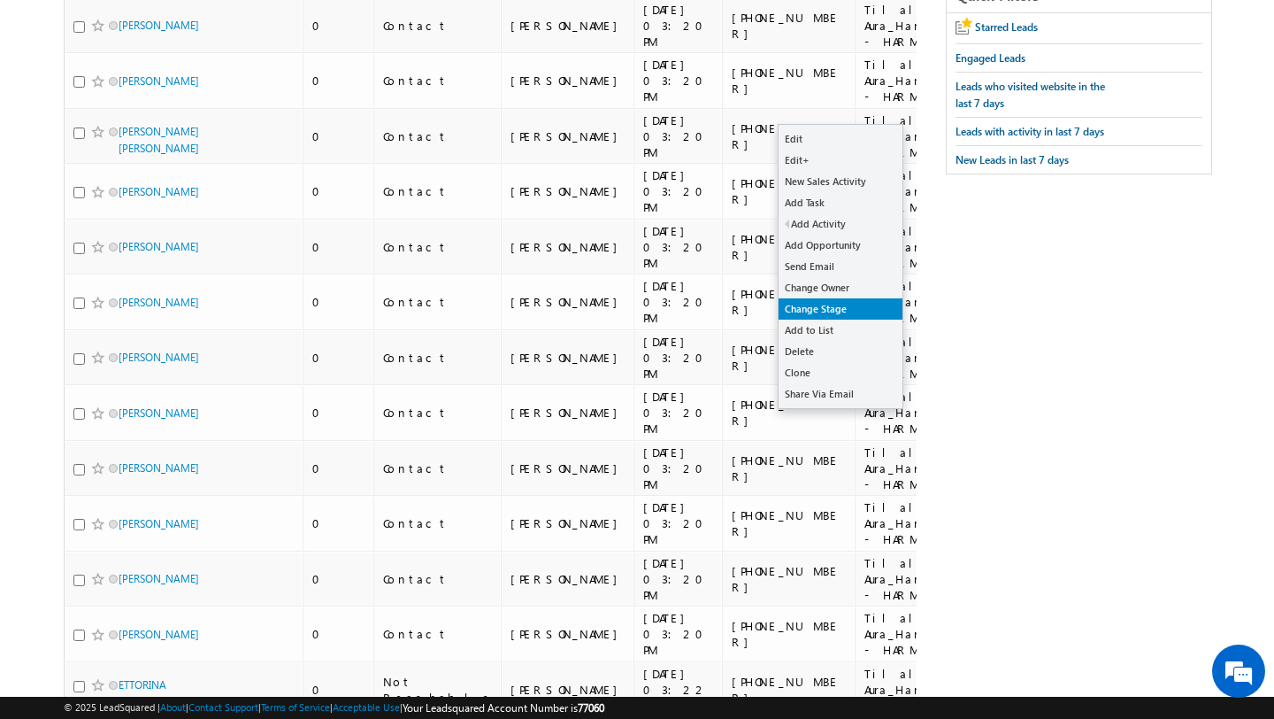
click at [836, 304] on link "Change Stage" at bounding box center [841, 308] width 124 height 21
checkbox input "true"
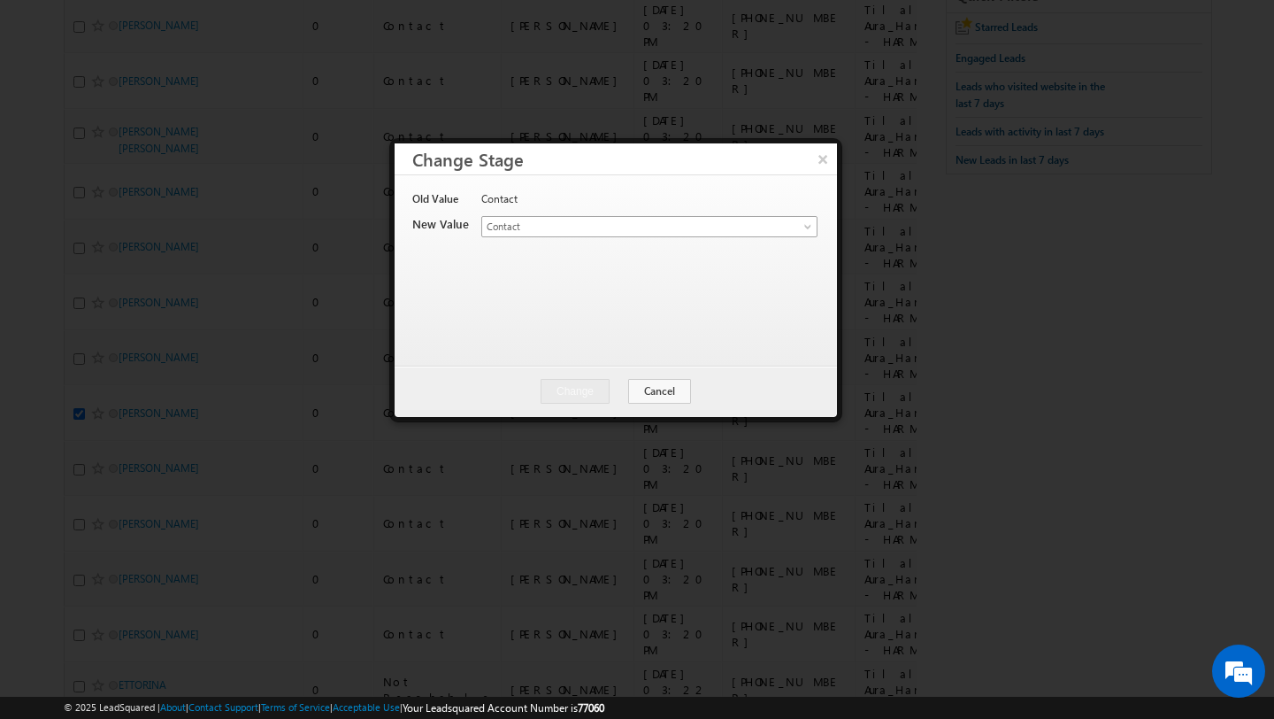
click at [637, 233] on span "Contact" at bounding box center [628, 227] width 293 height 16
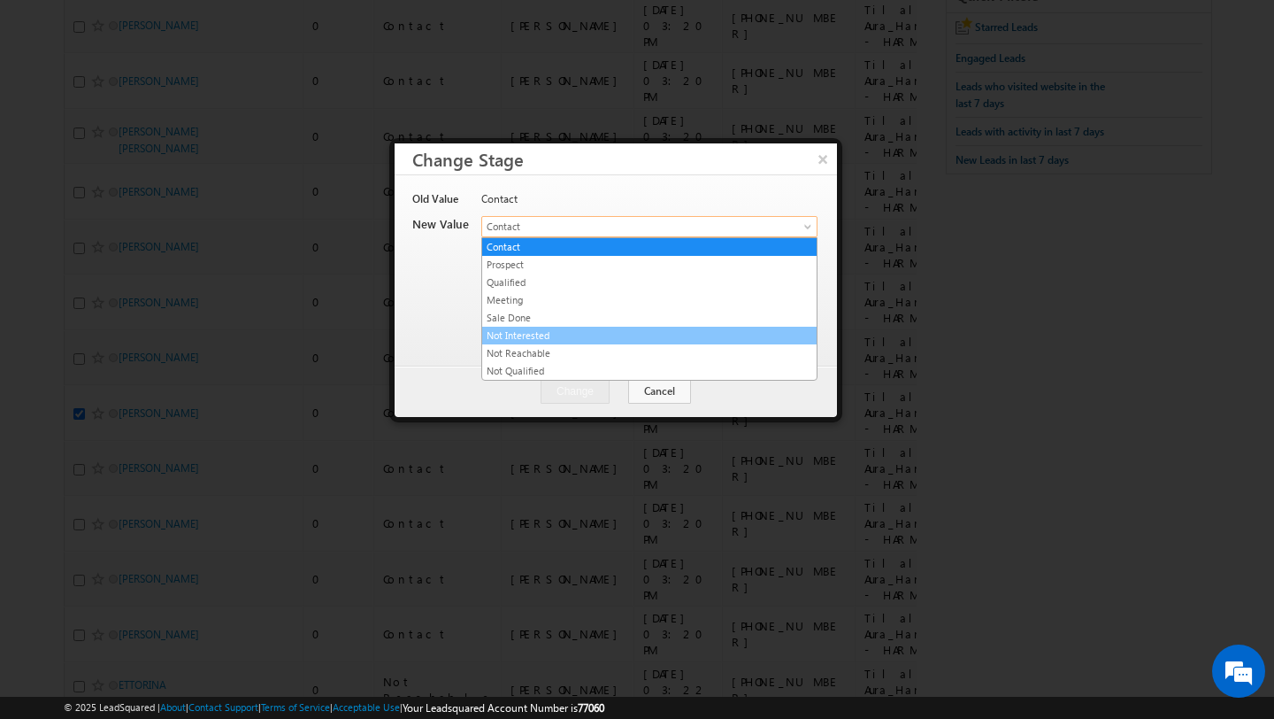
click at [555, 334] on link "Not Interested" at bounding box center [649, 335] width 334 height 16
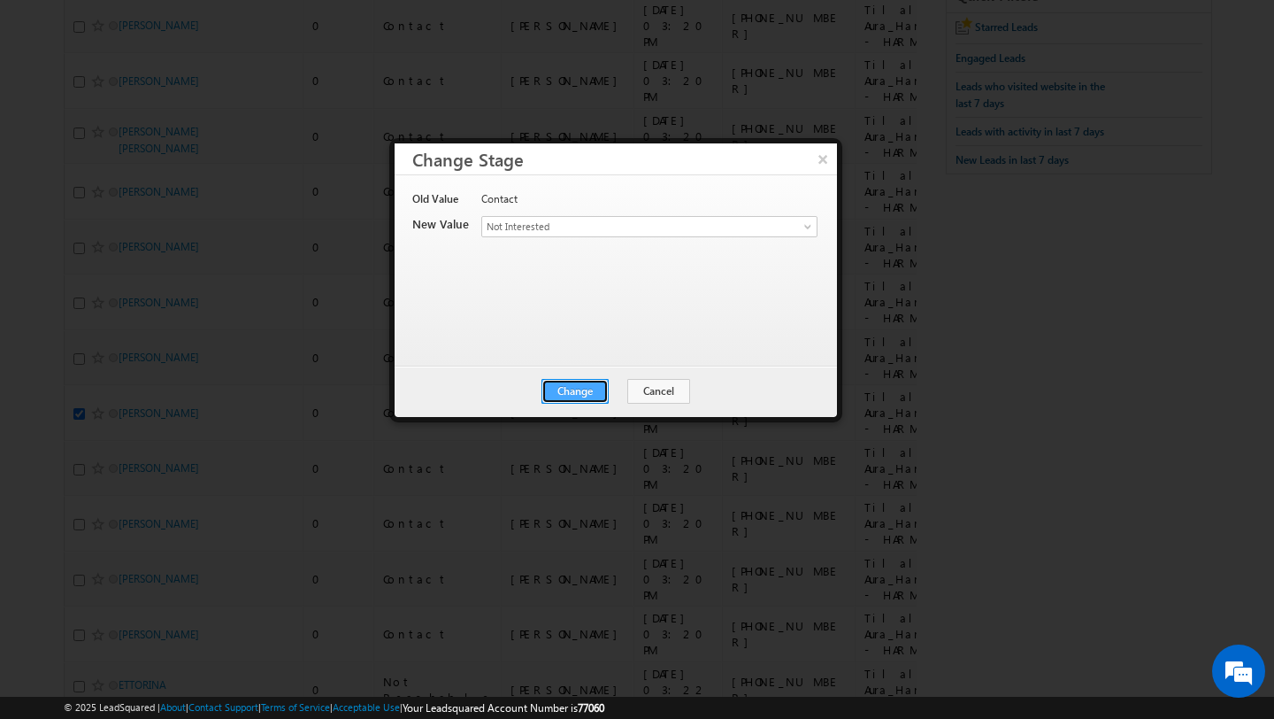
click at [587, 389] on button "Change" at bounding box center [575, 391] width 67 height 25
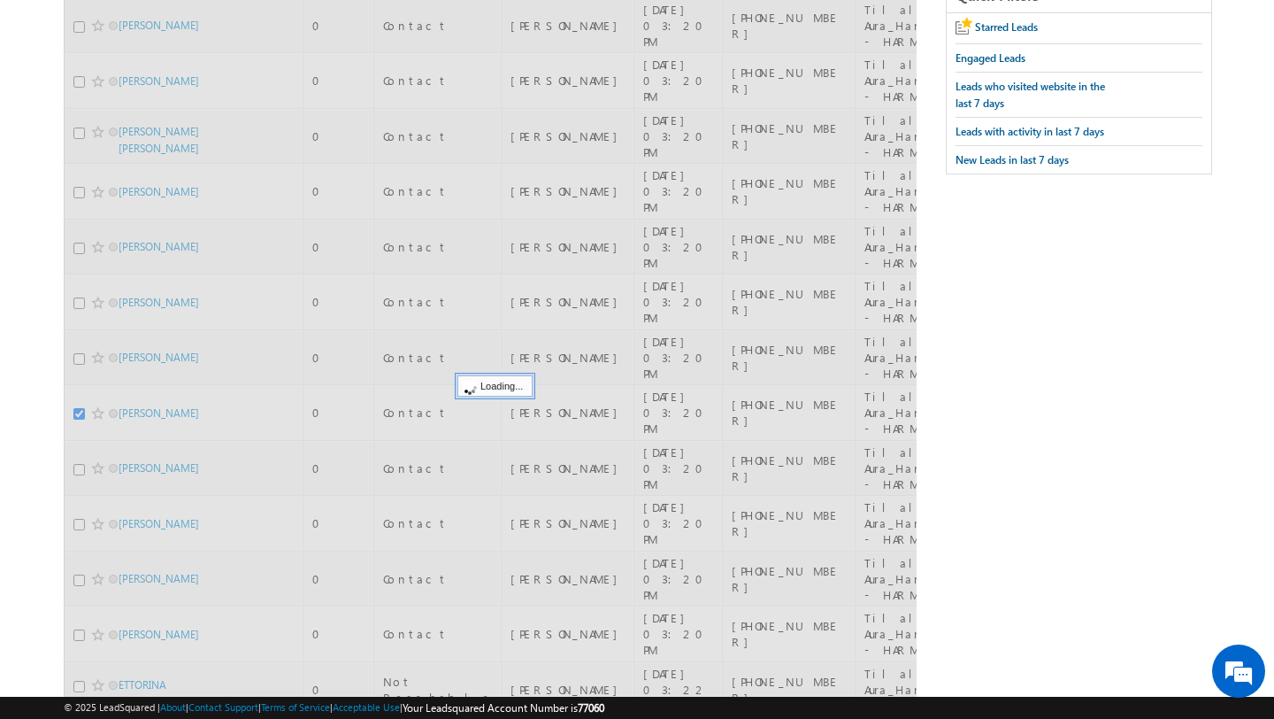
click at [820, 157] on div at bounding box center [490, 381] width 853 height 933
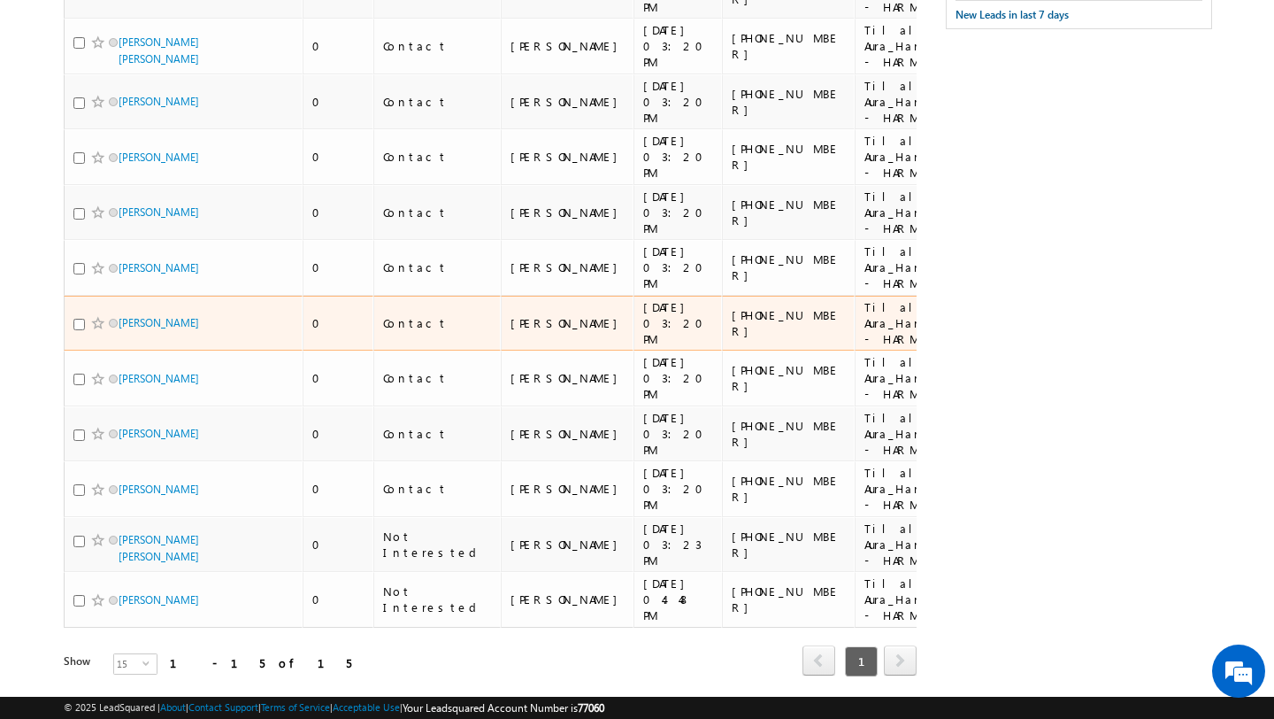
scroll to position [418, 0]
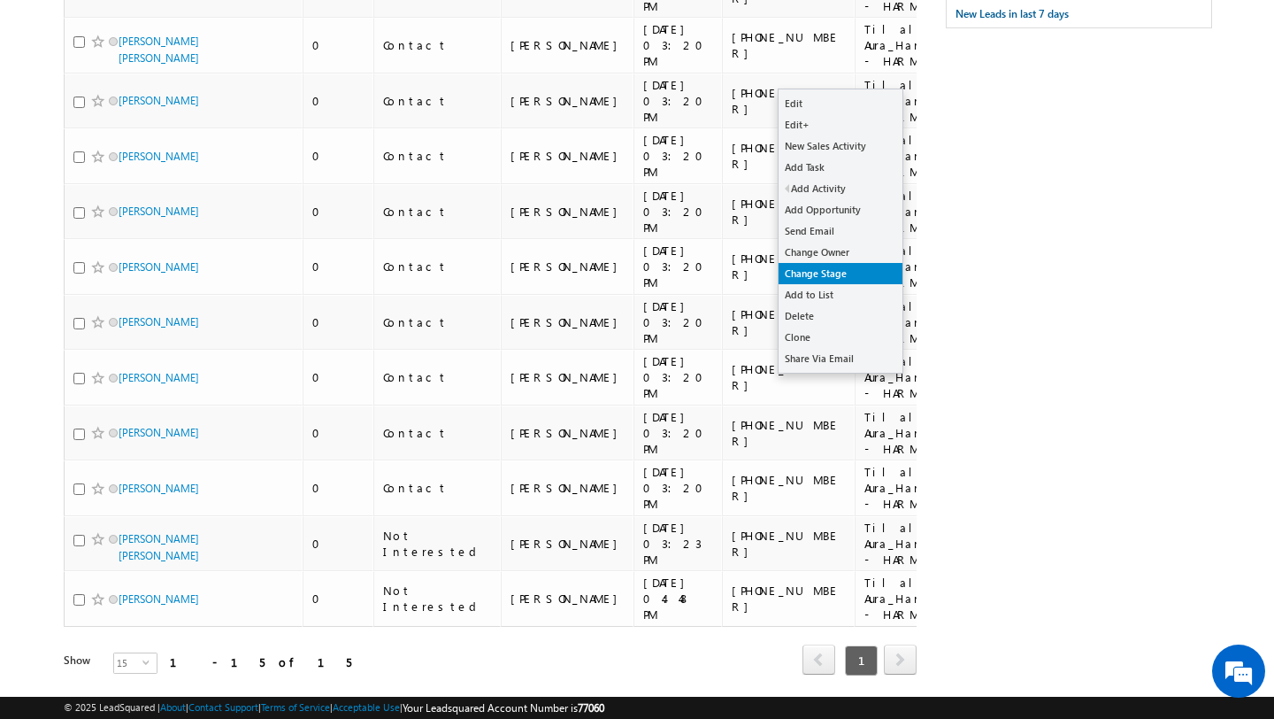
click at [826, 265] on link "Change Stage" at bounding box center [841, 273] width 124 height 21
checkbox input "true"
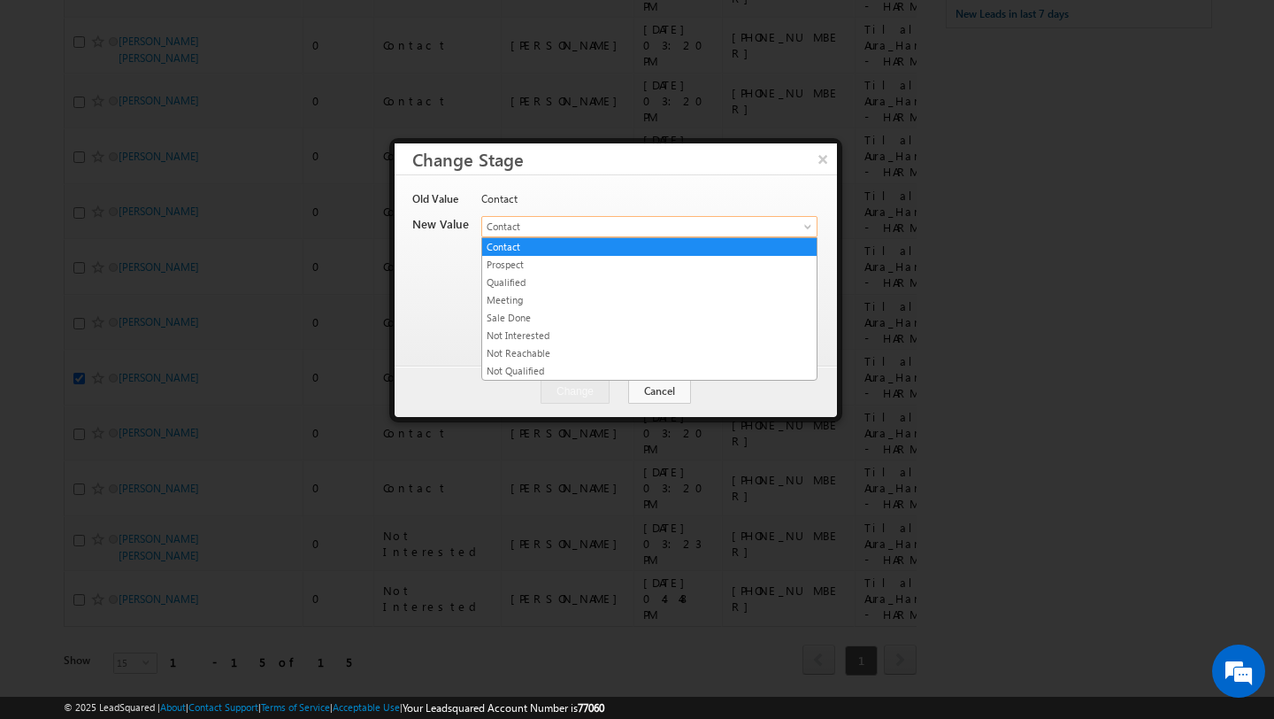
click at [663, 228] on span "Contact" at bounding box center [628, 227] width 293 height 16
click at [543, 341] on link "Not Interested" at bounding box center [649, 335] width 334 height 16
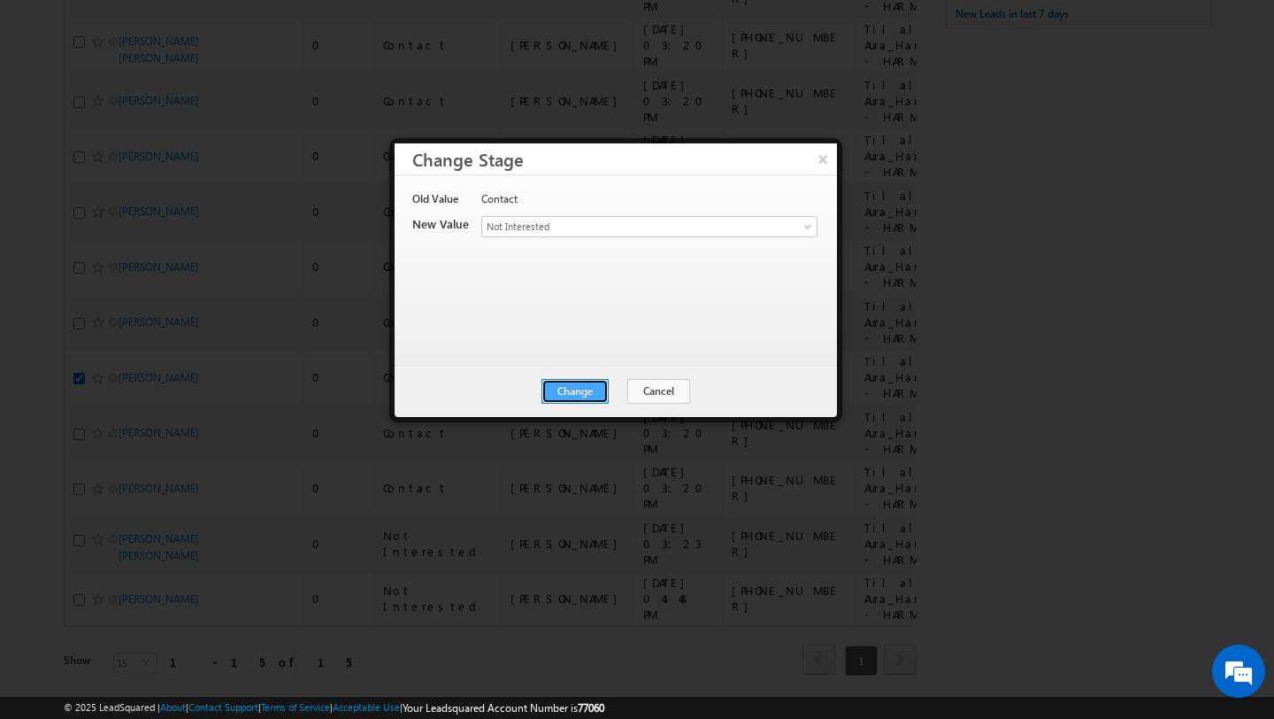
click at [585, 388] on button "Change" at bounding box center [575, 391] width 67 height 25
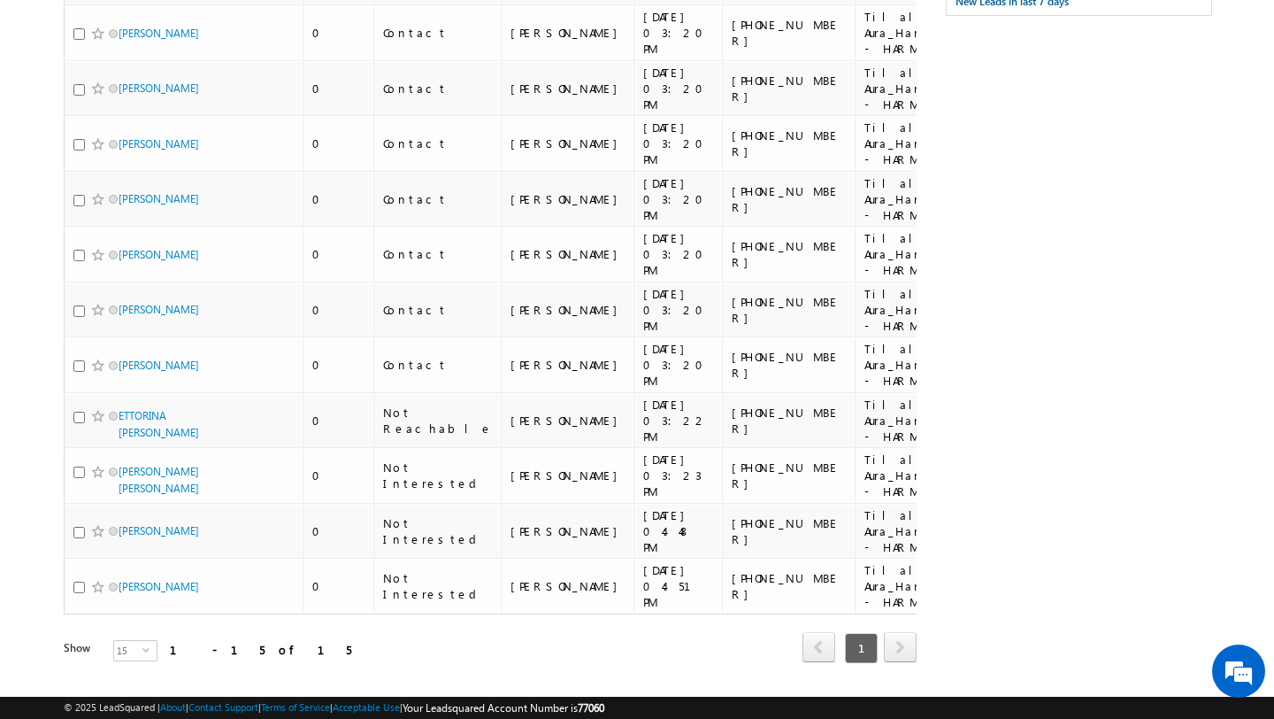
scroll to position [468, 0]
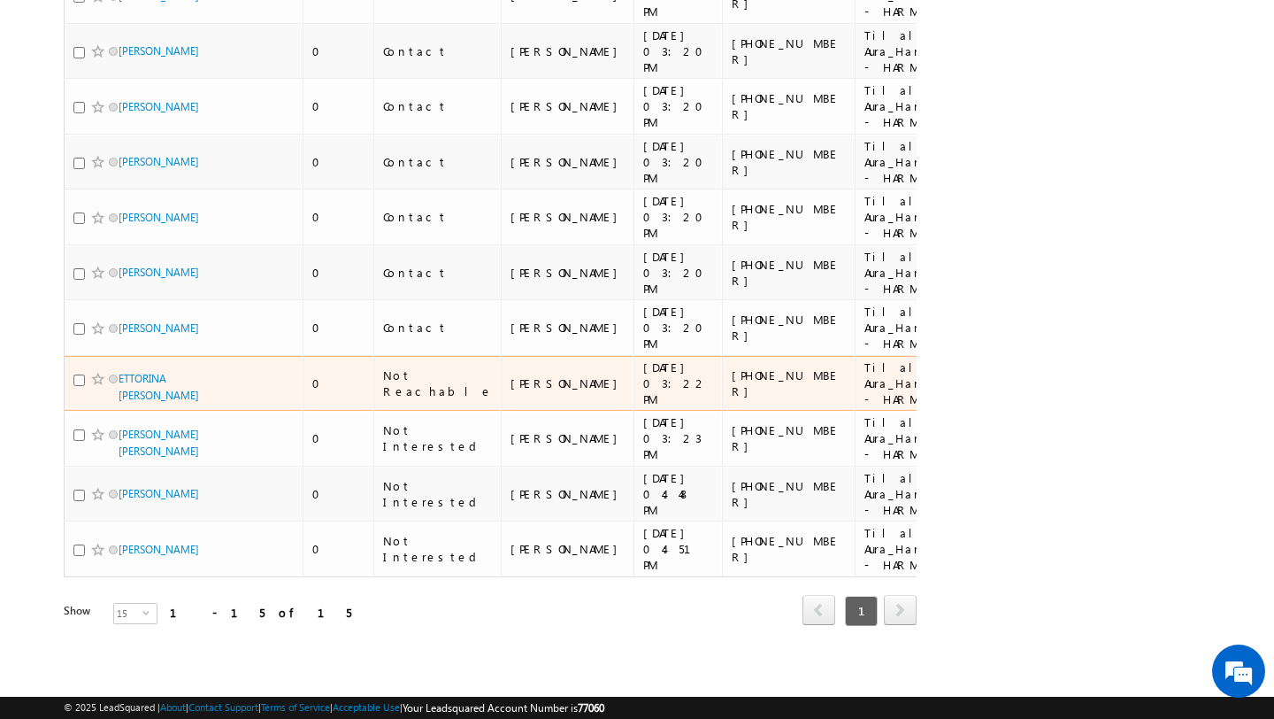
click at [419, 359] on td "Not Reachable" at bounding box center [436, 384] width 127 height 56
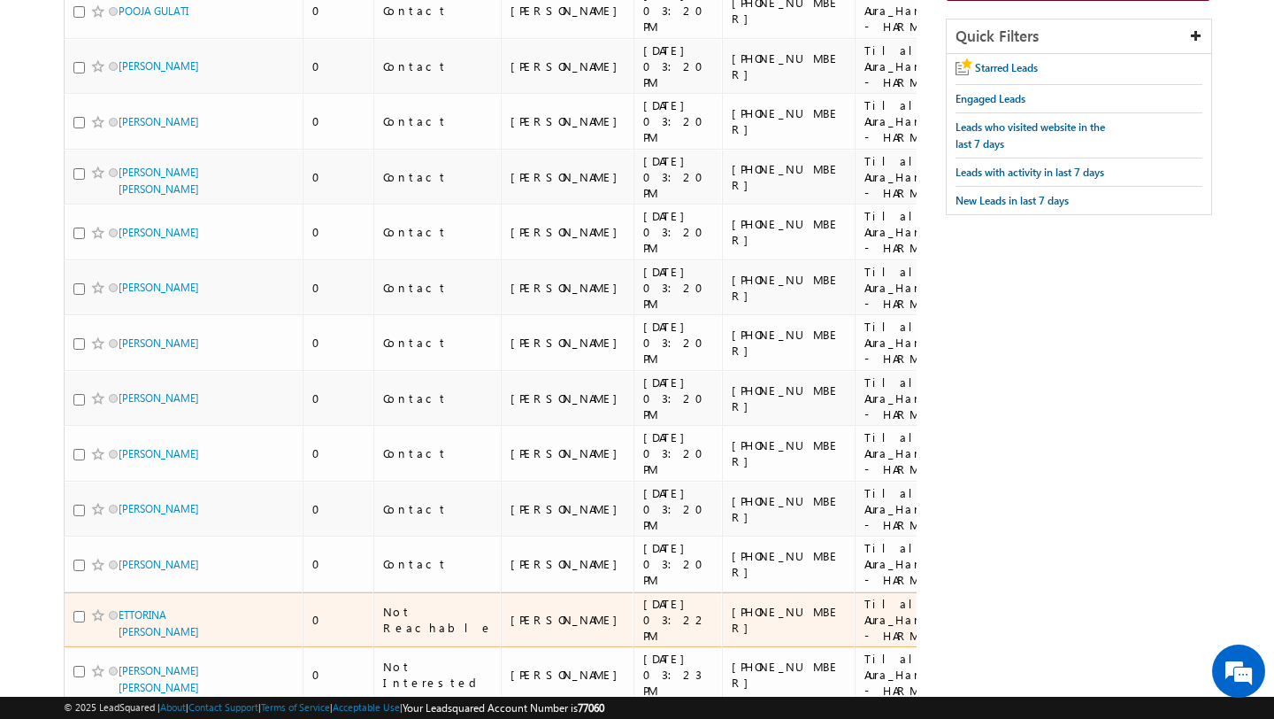
scroll to position [0, 0]
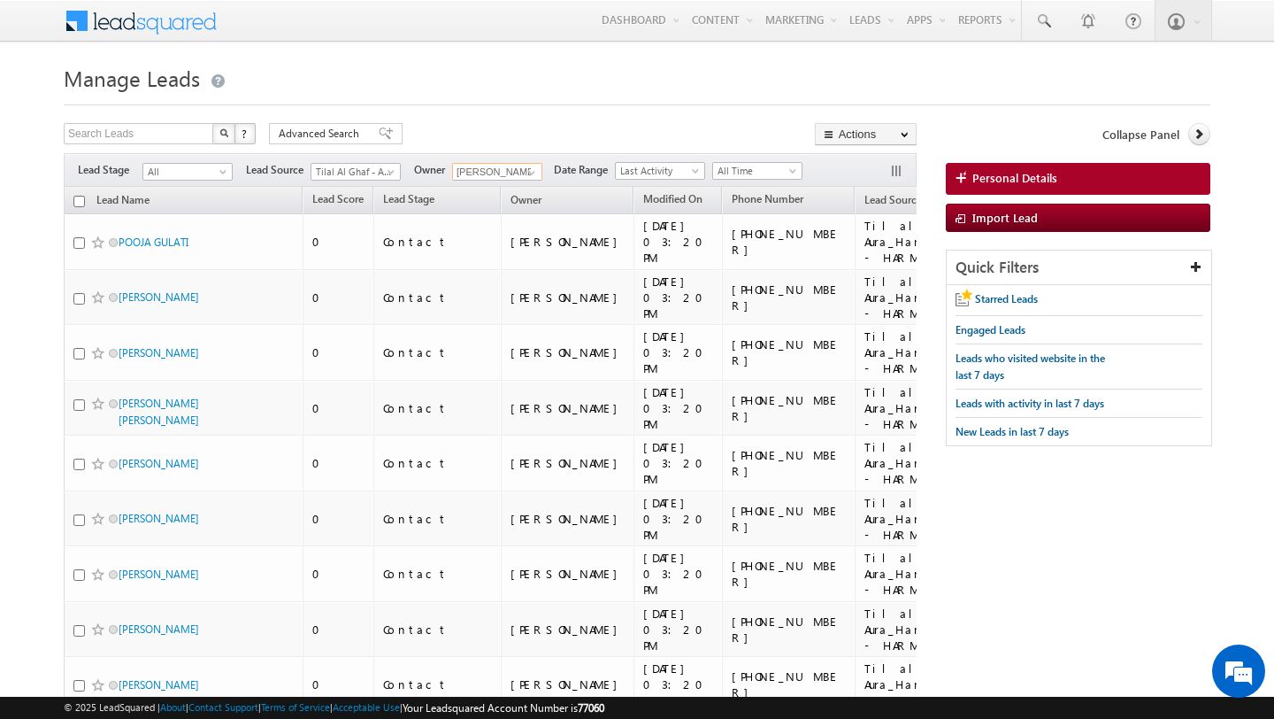
click at [513, 169] on input "[PERSON_NAME]" at bounding box center [497, 172] width 90 height 18
click at [526, 173] on span at bounding box center [532, 172] width 14 height 14
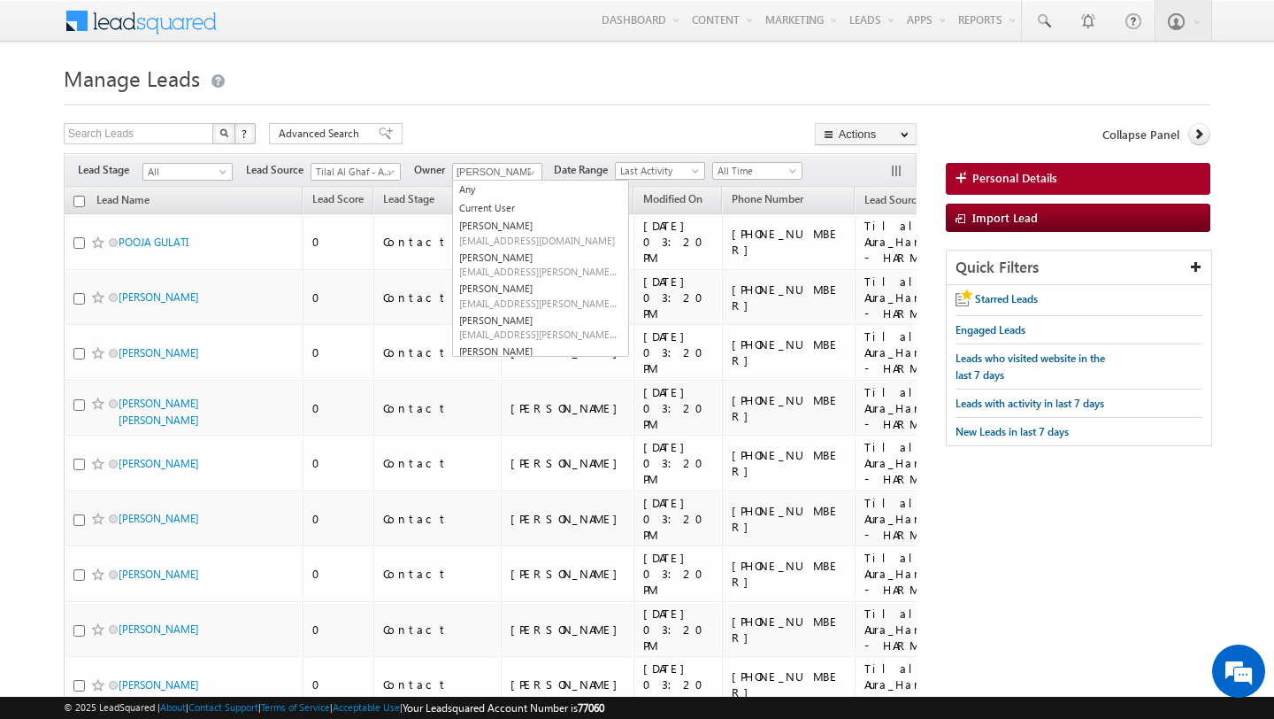
click at [469, 114] on form "Manage Leads Search Leads X ? 15 results found Advanced Search Advanced Search" at bounding box center [637, 600] width 1147 height 1082
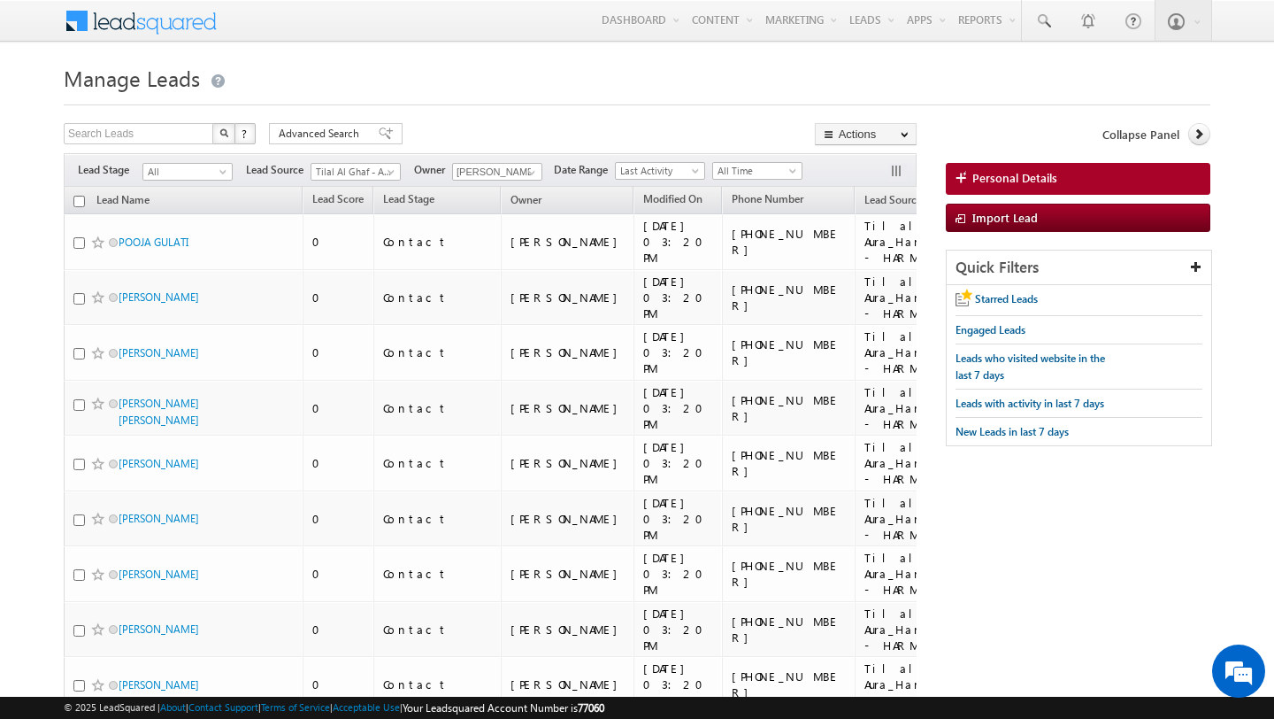
click at [114, 27] on span at bounding box center [152, 19] width 128 height 31
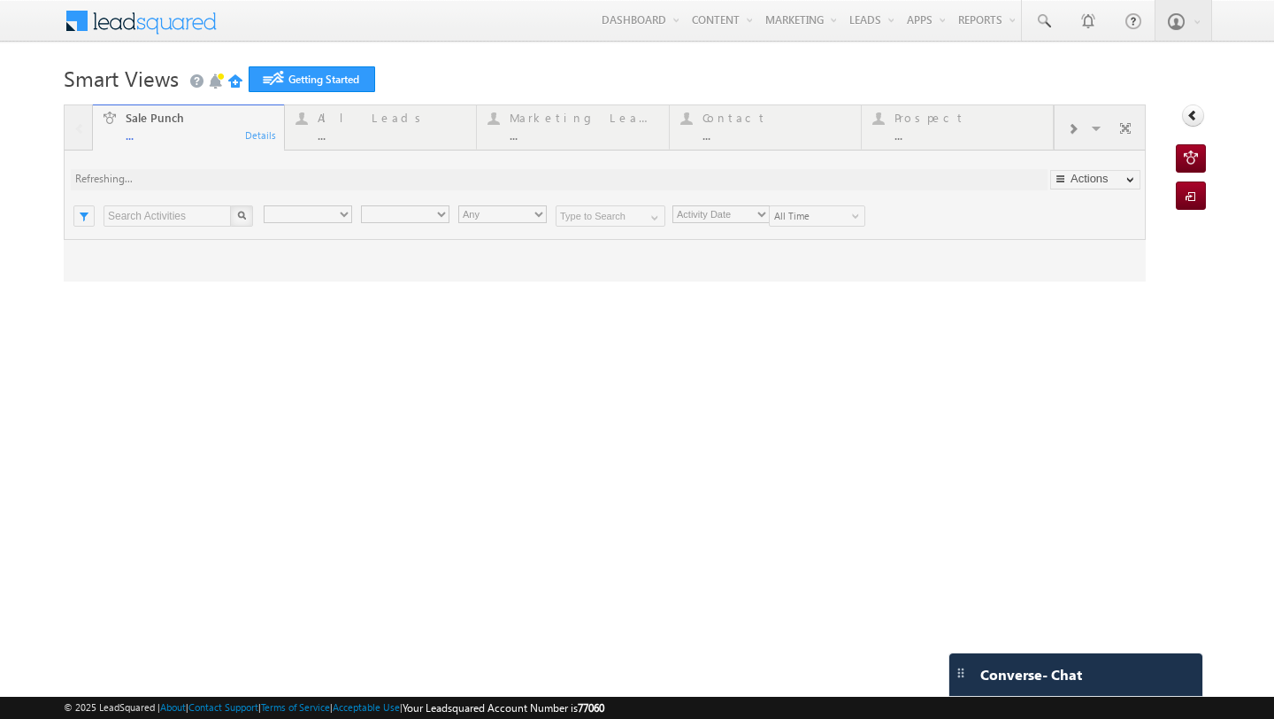
type input "Any Owner"
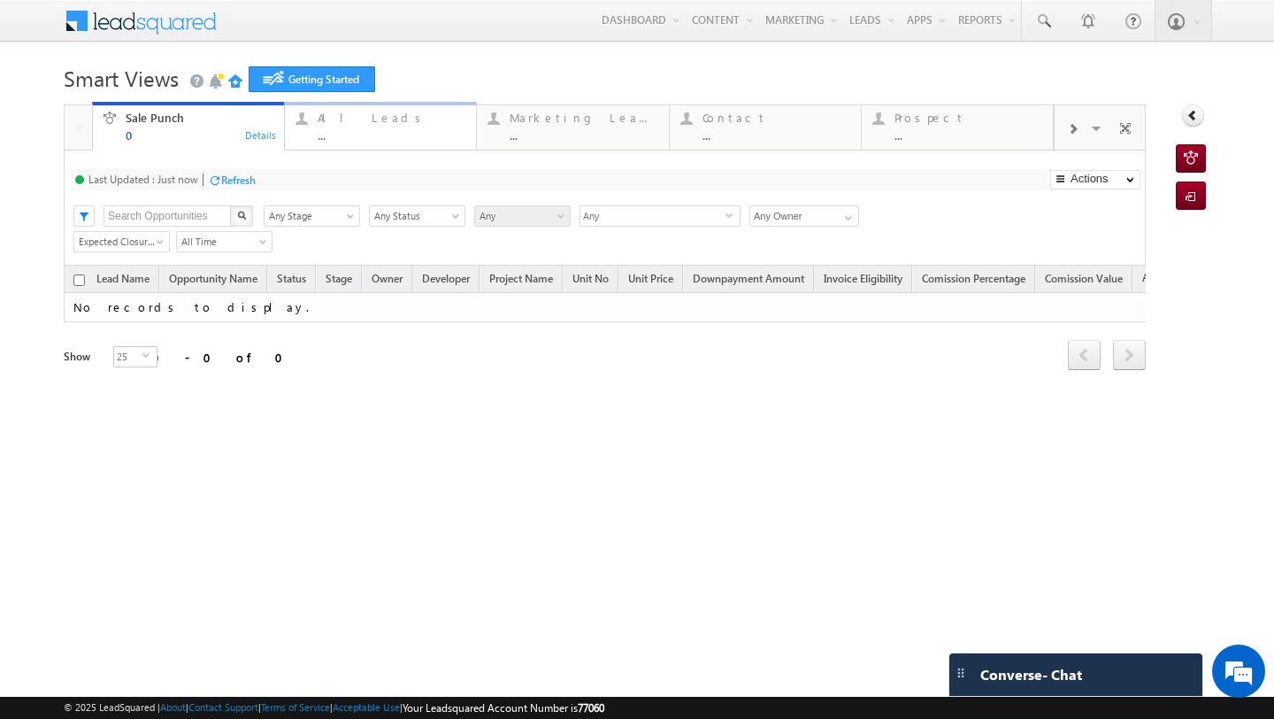
click at [362, 121] on div "All Leads" at bounding box center [392, 118] width 148 height 14
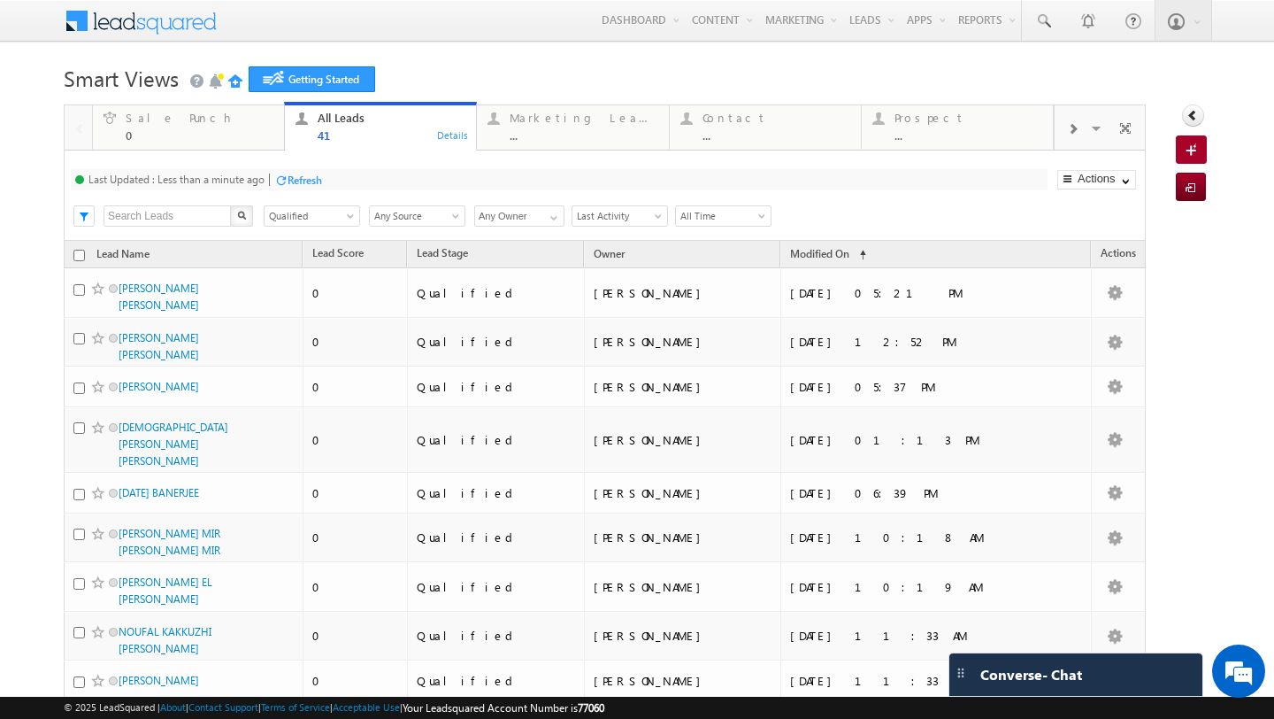
click at [514, 218] on input "Any Owner" at bounding box center [519, 215] width 90 height 21
click at [557, 211] on span at bounding box center [554, 218] width 14 height 14
